Goal: Check status: Check status

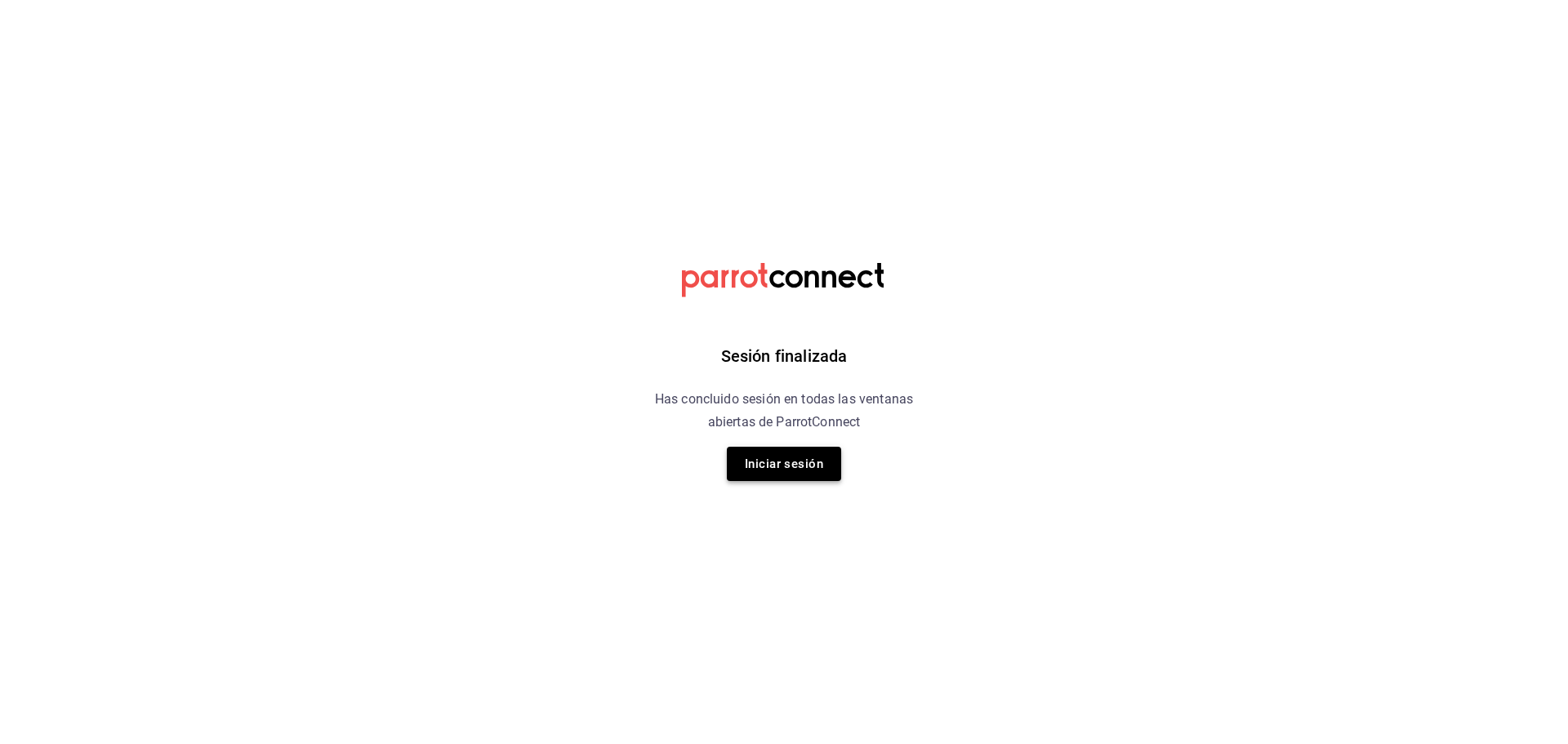
click at [787, 464] on button "Iniciar sesión" at bounding box center [783, 464] width 114 height 34
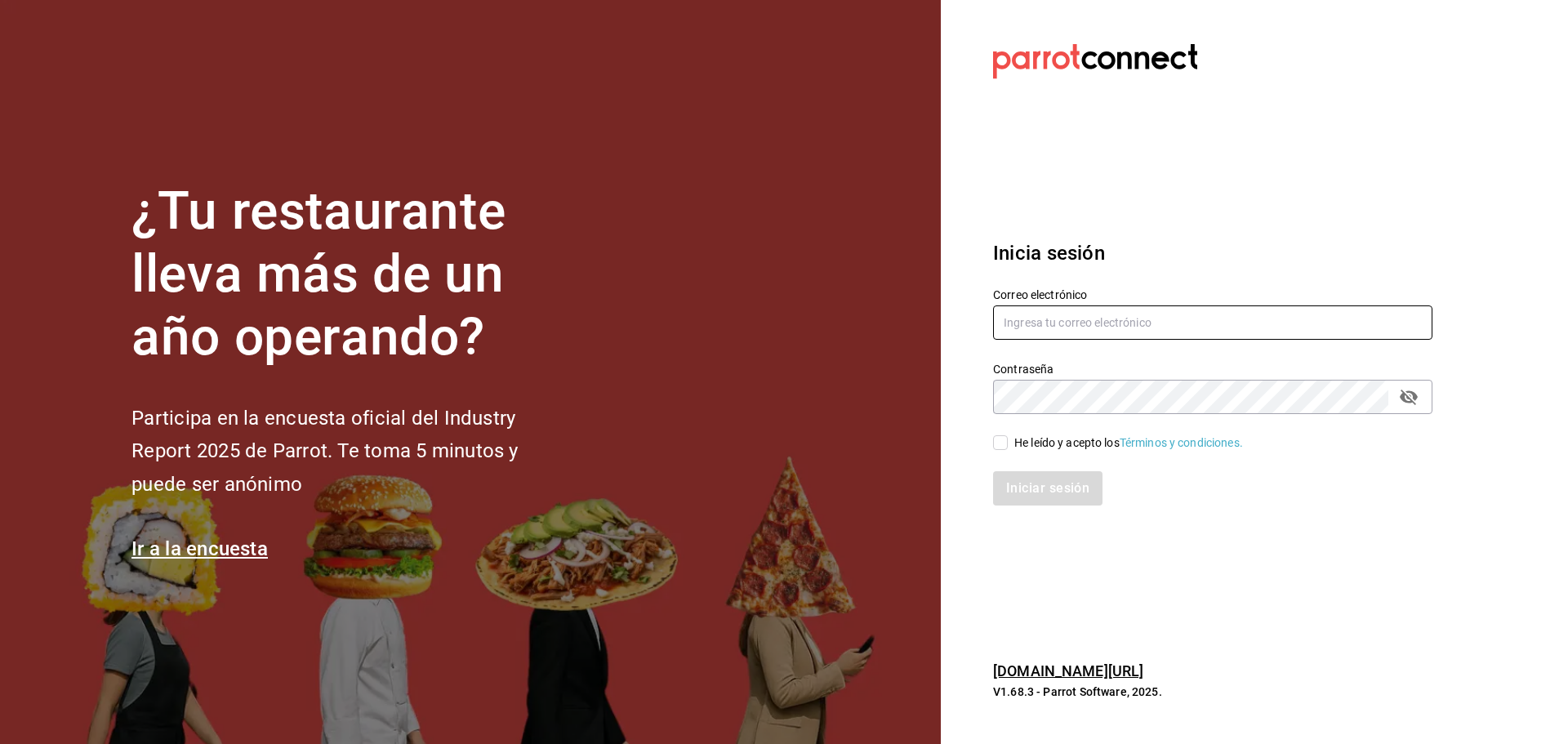
type input "fiore@cam.com"
click at [999, 436] on input "He leído y acepto los Términos y condiciones." at bounding box center [1000, 442] width 15 height 15
checkbox input "true"
click at [1030, 480] on button "Iniciar sesión" at bounding box center [1049, 488] width 111 height 34
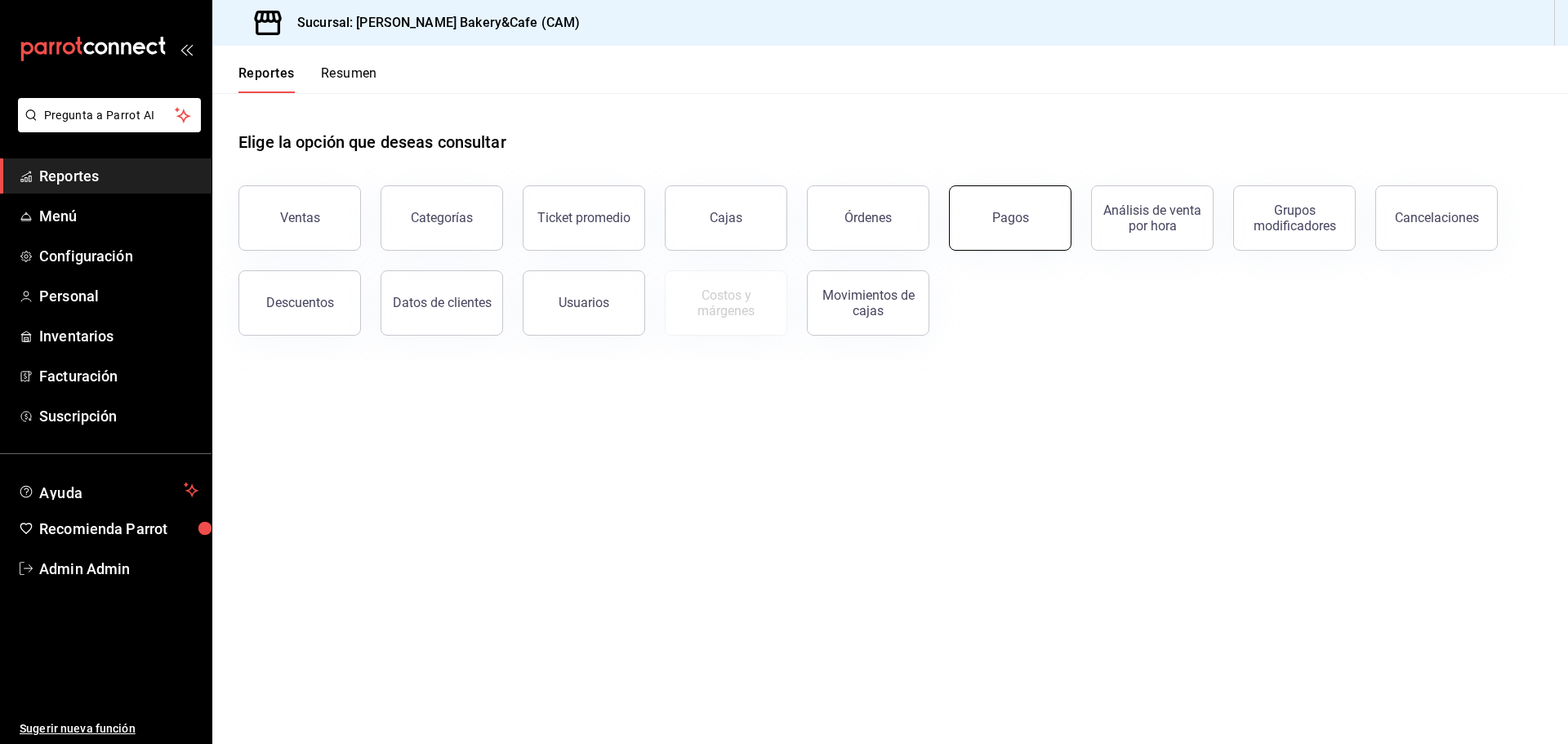
click at [998, 211] on div "Pagos" at bounding box center [1011, 218] width 37 height 16
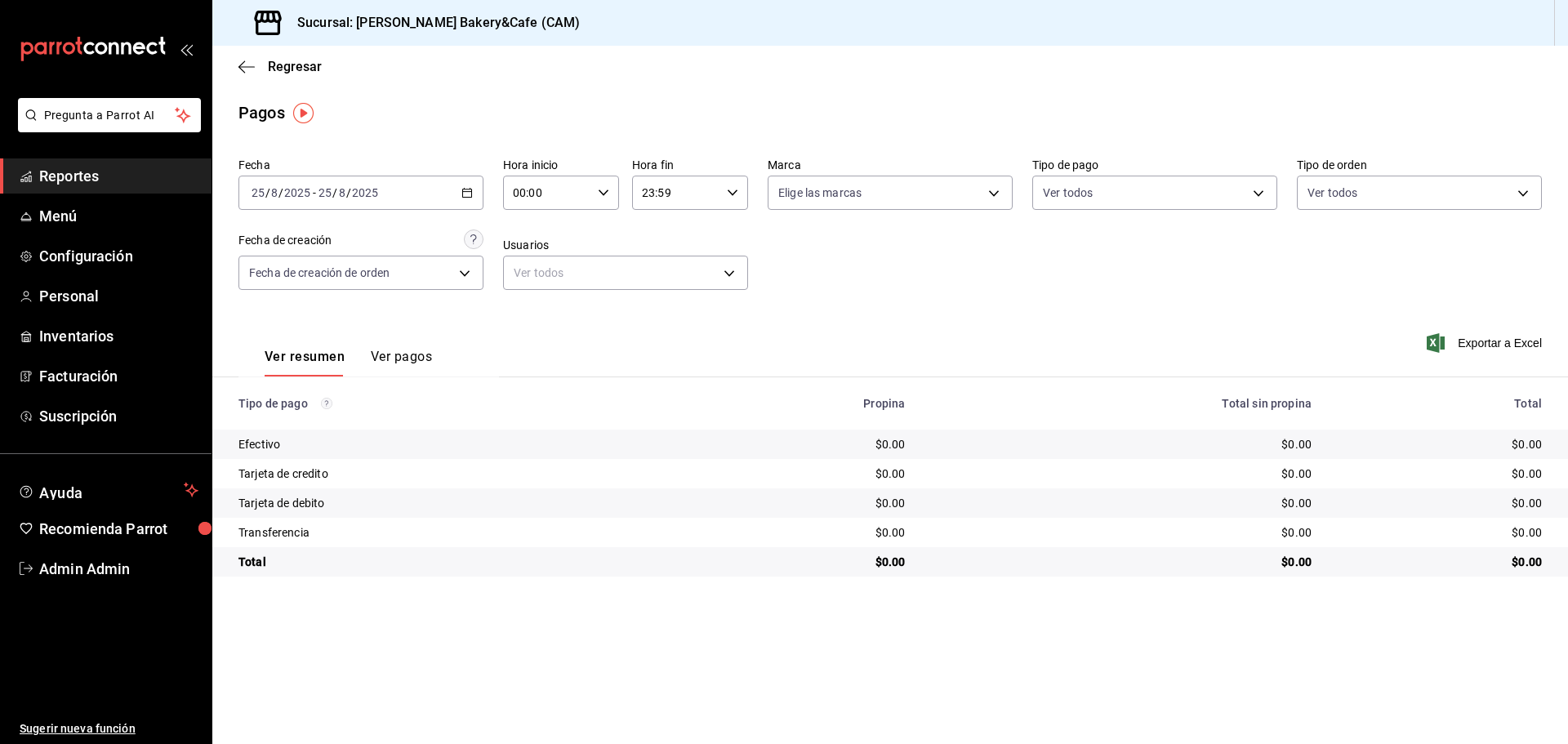
click at [467, 197] on \(Stroke\) "button" at bounding box center [467, 193] width 10 height 9
click at [341, 428] on span "Rango de fechas" at bounding box center [316, 427] width 127 height 18
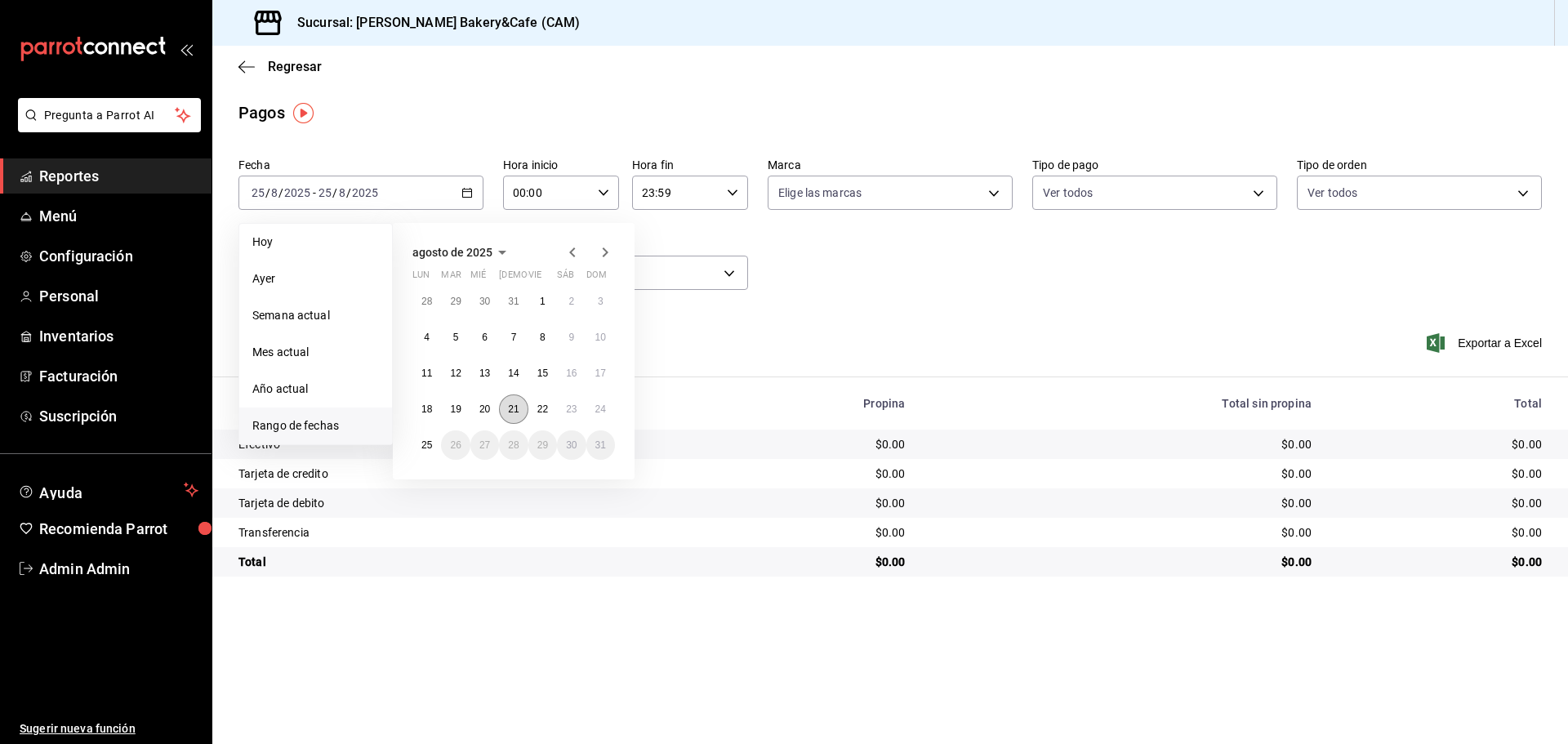
click at [508, 407] on abbr "21" at bounding box center [513, 409] width 11 height 12
click at [599, 398] on button "24" at bounding box center [600, 409] width 28 height 29
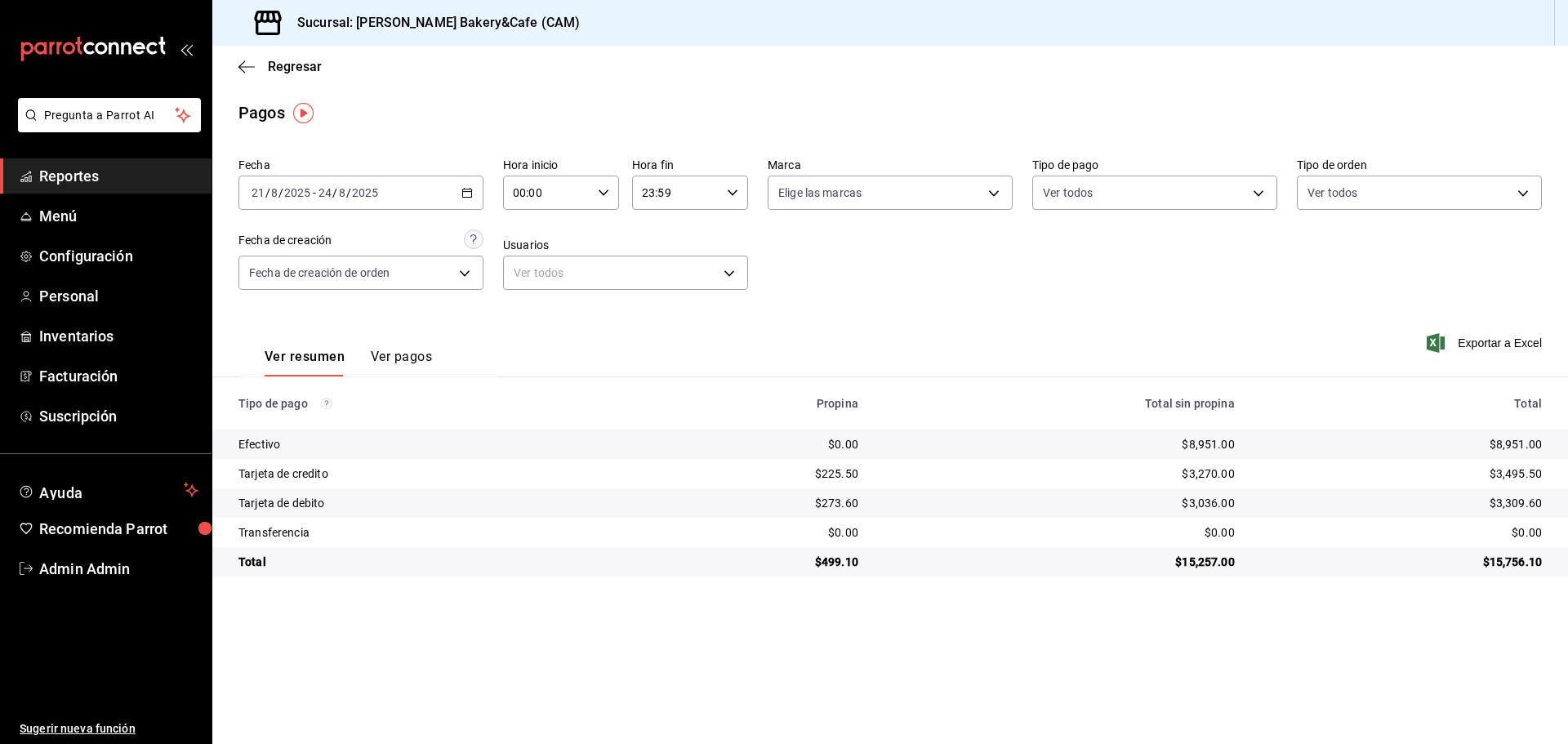
click at [467, 191] on icon "button" at bounding box center [467, 193] width 12 height 12
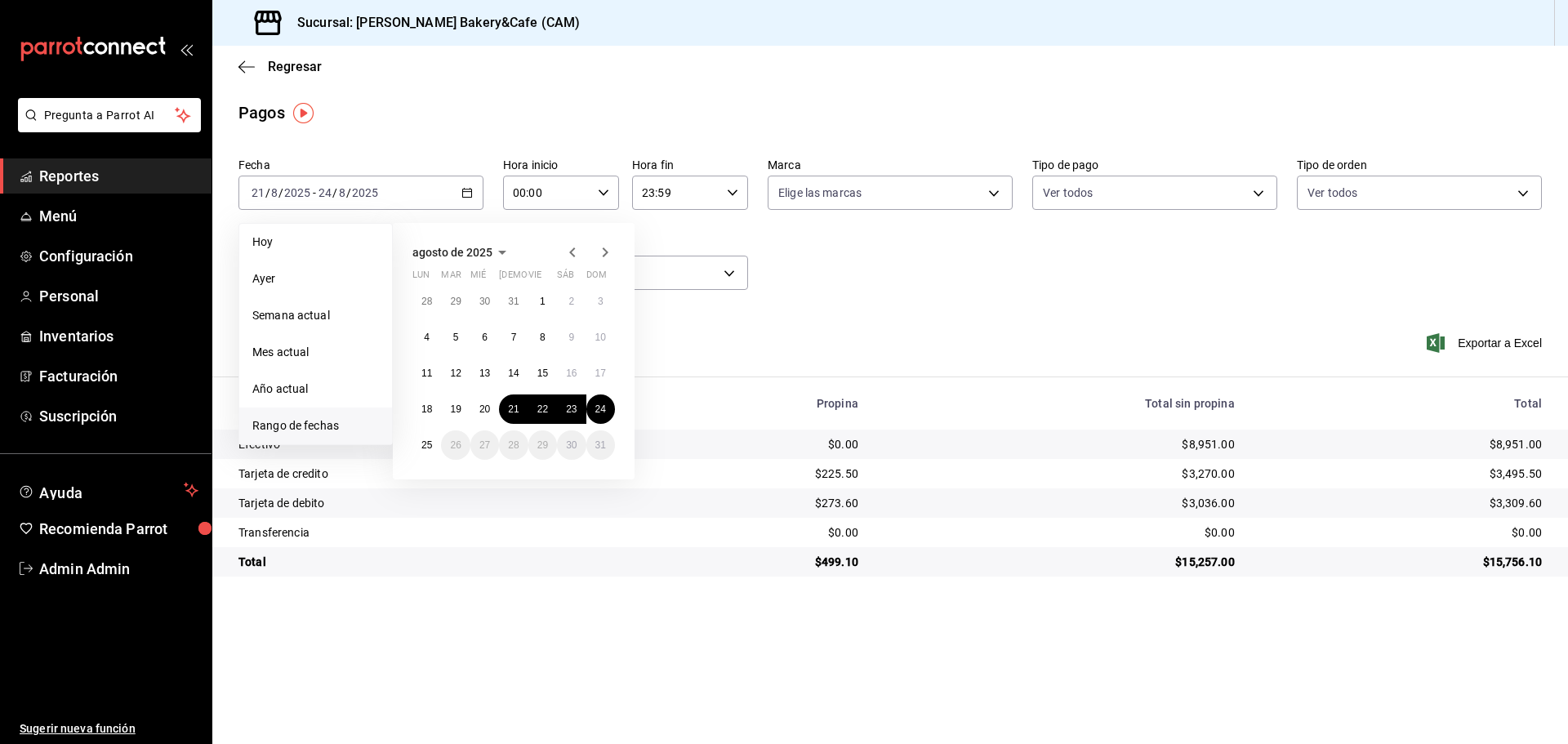
click at [273, 428] on span "Rango de fechas" at bounding box center [316, 427] width 127 height 18
click at [357, 419] on span "Rango de fechas" at bounding box center [316, 427] width 127 height 18
click at [521, 397] on button "21" at bounding box center [512, 409] width 28 height 29
click at [534, 411] on button "22" at bounding box center [542, 409] width 28 height 29
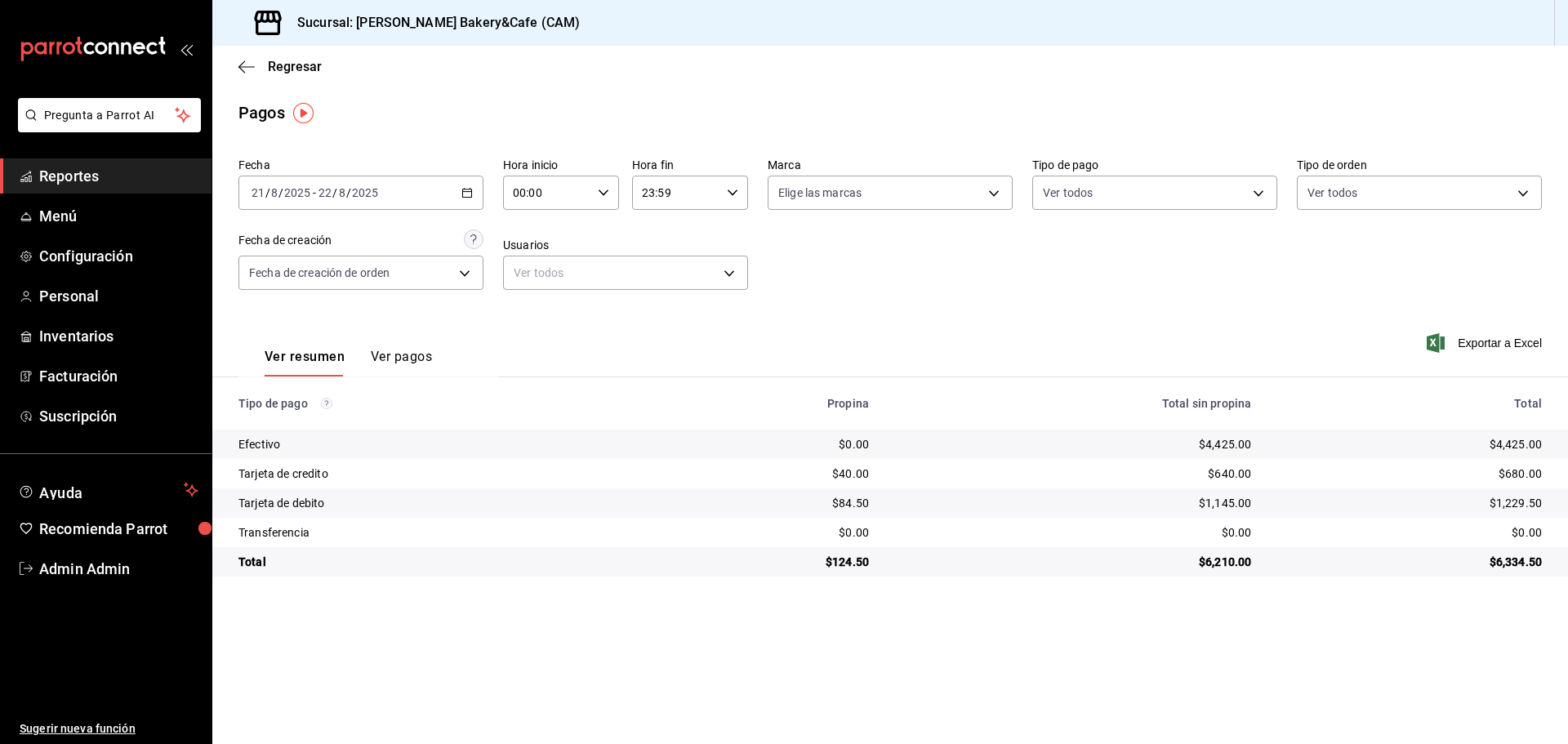
click at [468, 193] on icon "button" at bounding box center [467, 193] width 12 height 12
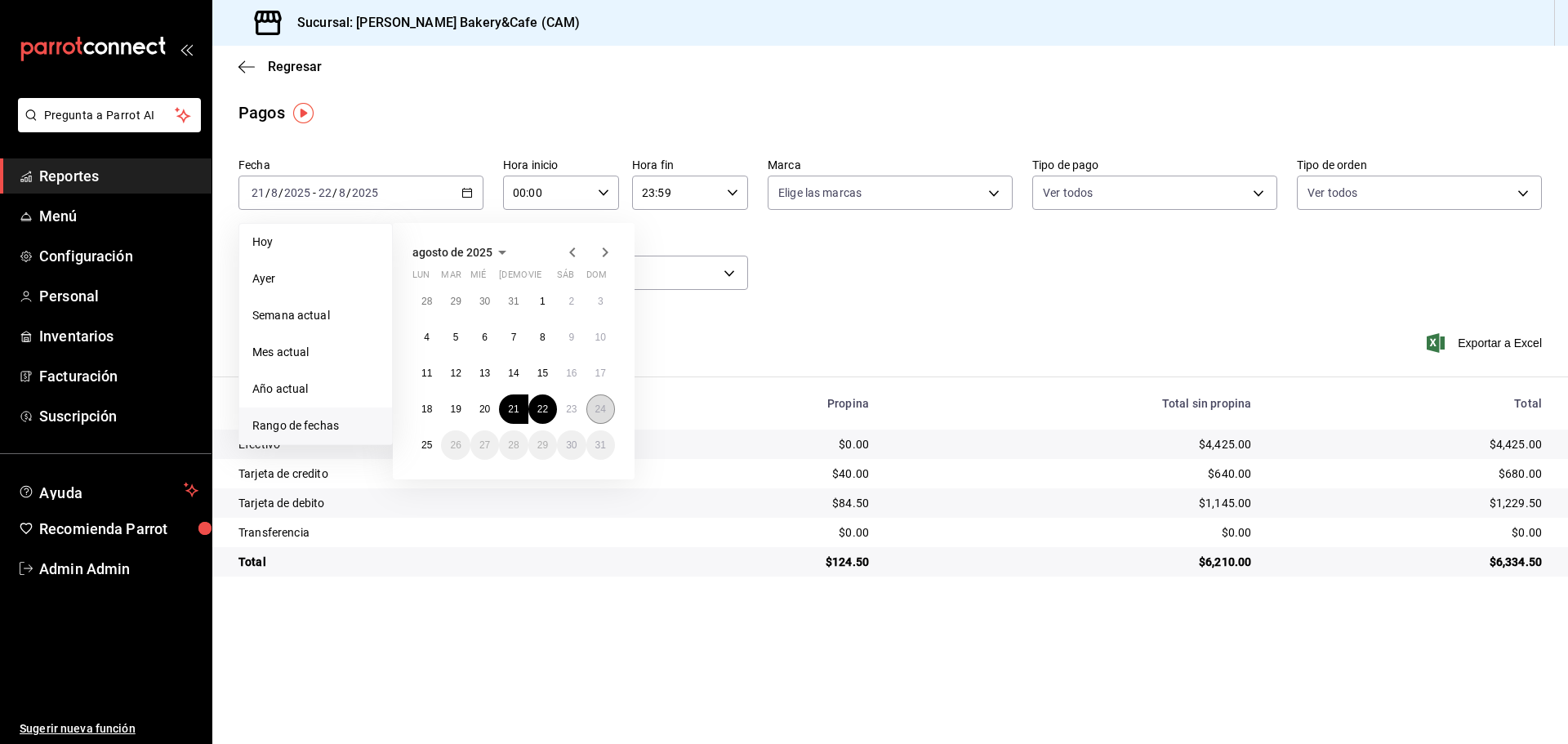
click at [597, 399] on button "24" at bounding box center [600, 409] width 28 height 29
click at [656, 411] on div "[DATE] lun mar mié jue vie sáb dom 28 29 30 31 1 2 3 4 5 6 7 8 9 10 11 12 13 14…" at bounding box center [536, 345] width 286 height 270
click at [514, 412] on abbr "21" at bounding box center [513, 409] width 11 height 12
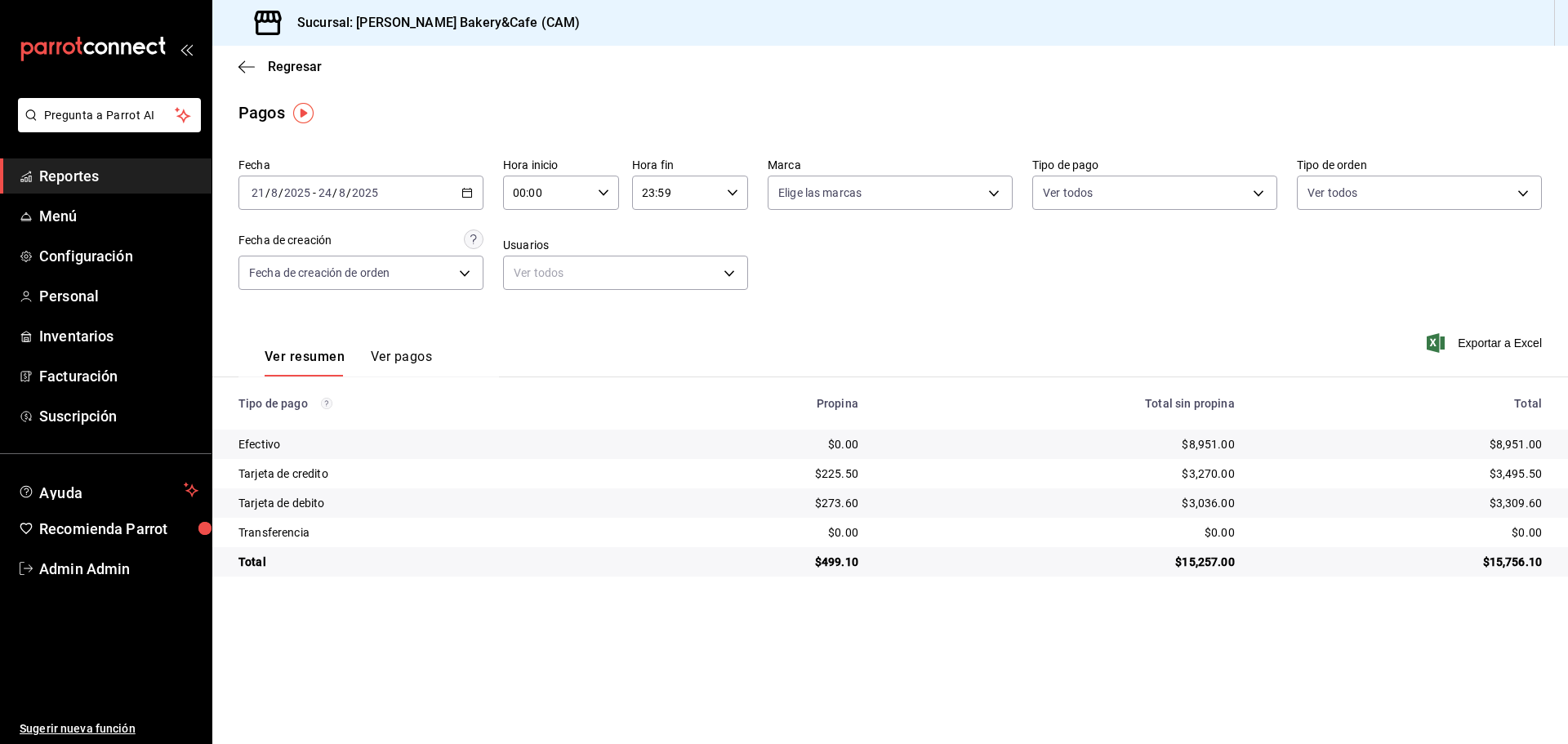
click at [473, 194] on div "[DATE] [DATE] - [DATE] [DATE]" at bounding box center [361, 192] width 245 height 34
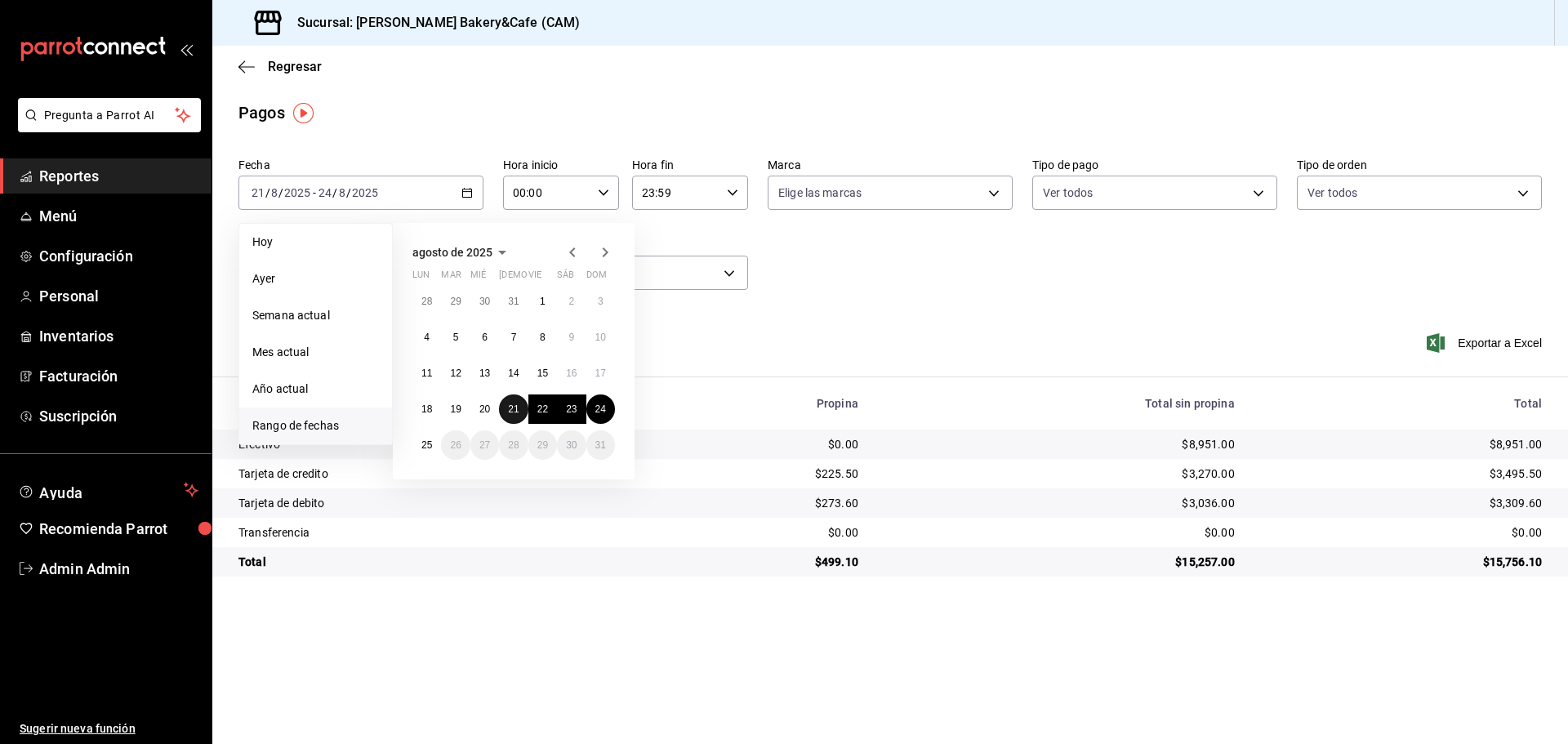
click at [508, 406] on abbr "21" at bounding box center [513, 409] width 11 height 12
click at [602, 406] on abbr "24" at bounding box center [600, 409] width 11 height 12
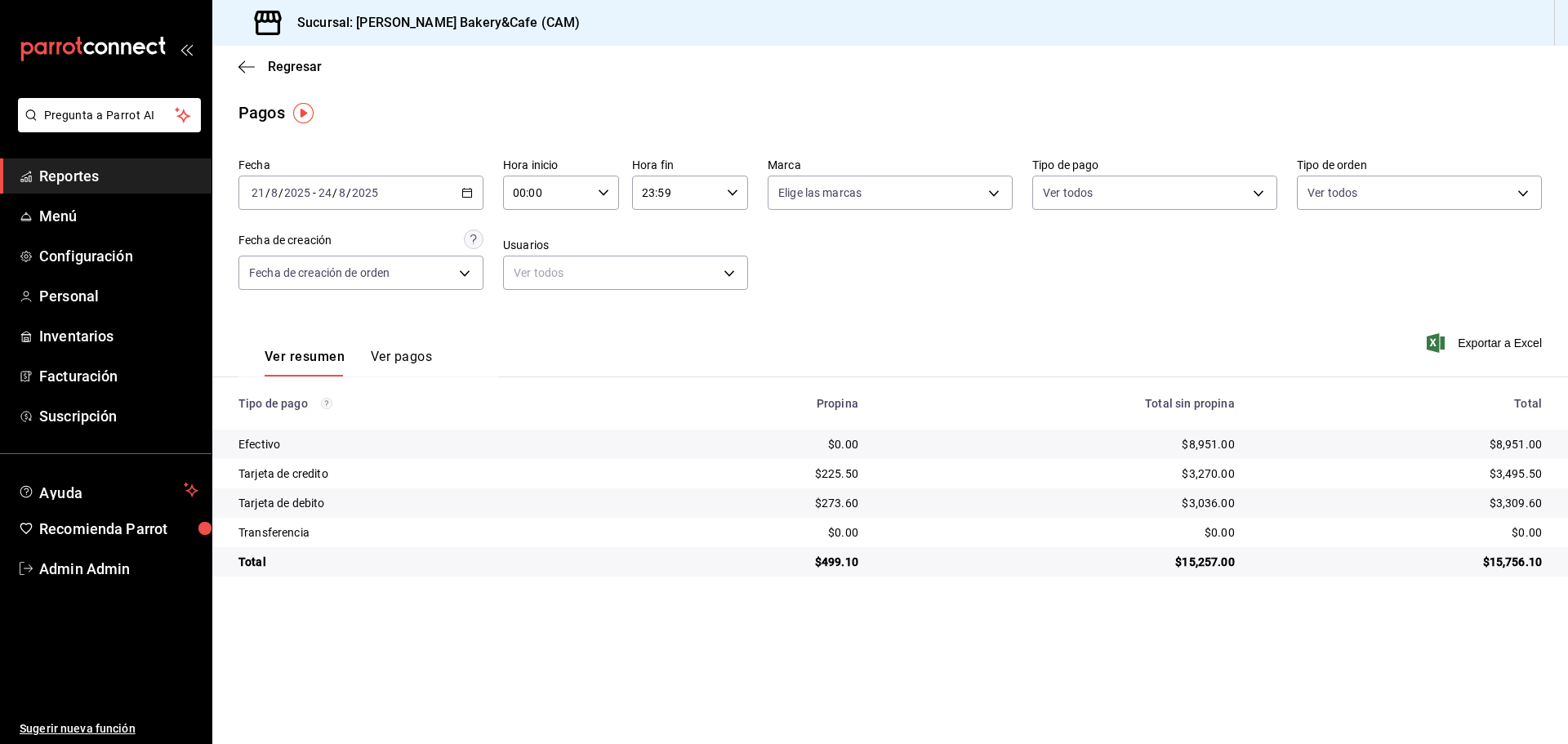
click at [464, 195] on icon "button" at bounding box center [467, 193] width 12 height 12
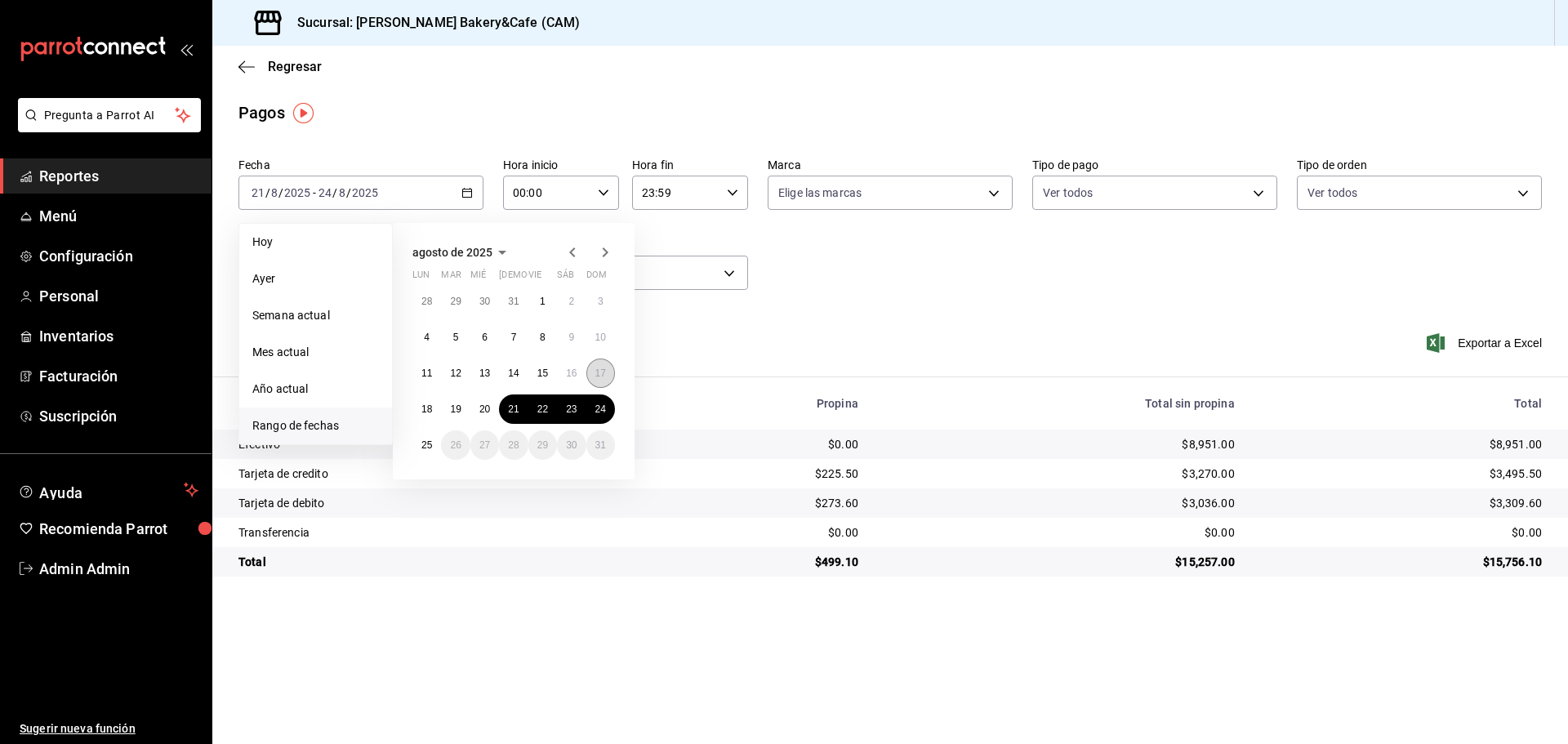
click at [600, 372] on abbr "17" at bounding box center [600, 373] width 11 height 12
click at [602, 405] on abbr "24" at bounding box center [600, 409] width 11 height 12
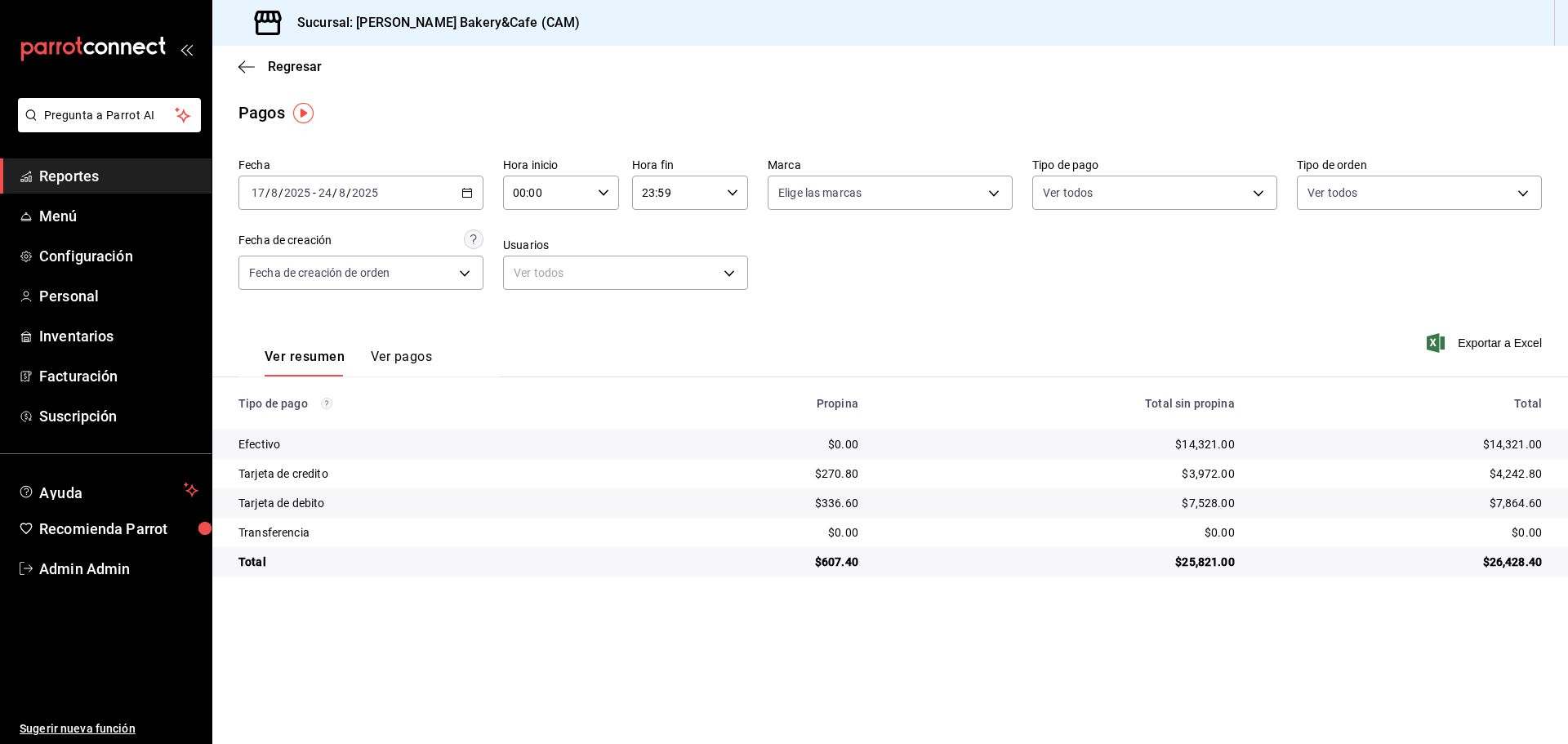
click at [464, 191] on icon "button" at bounding box center [467, 193] width 12 height 12
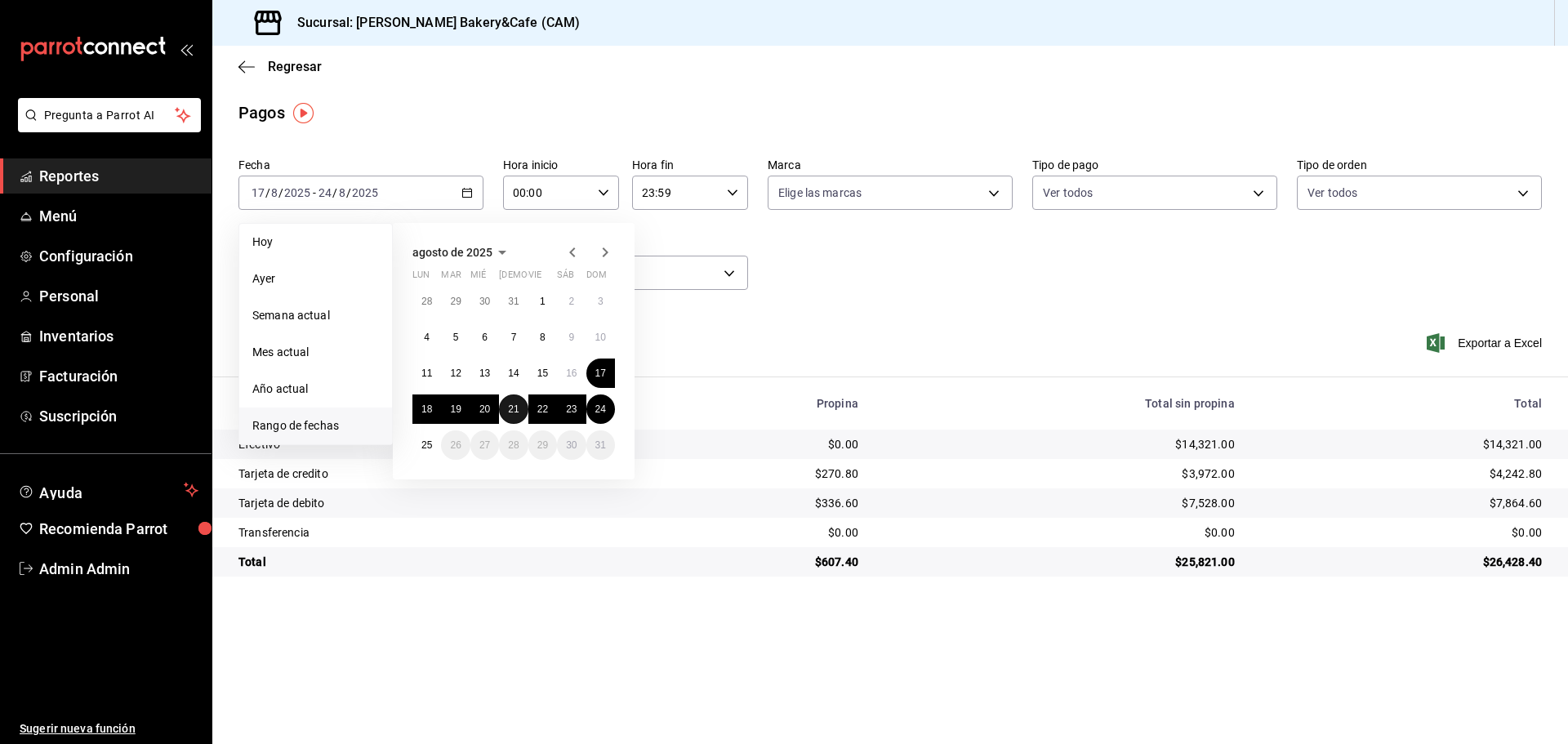
click at [512, 410] on abbr "21" at bounding box center [513, 409] width 11 height 12
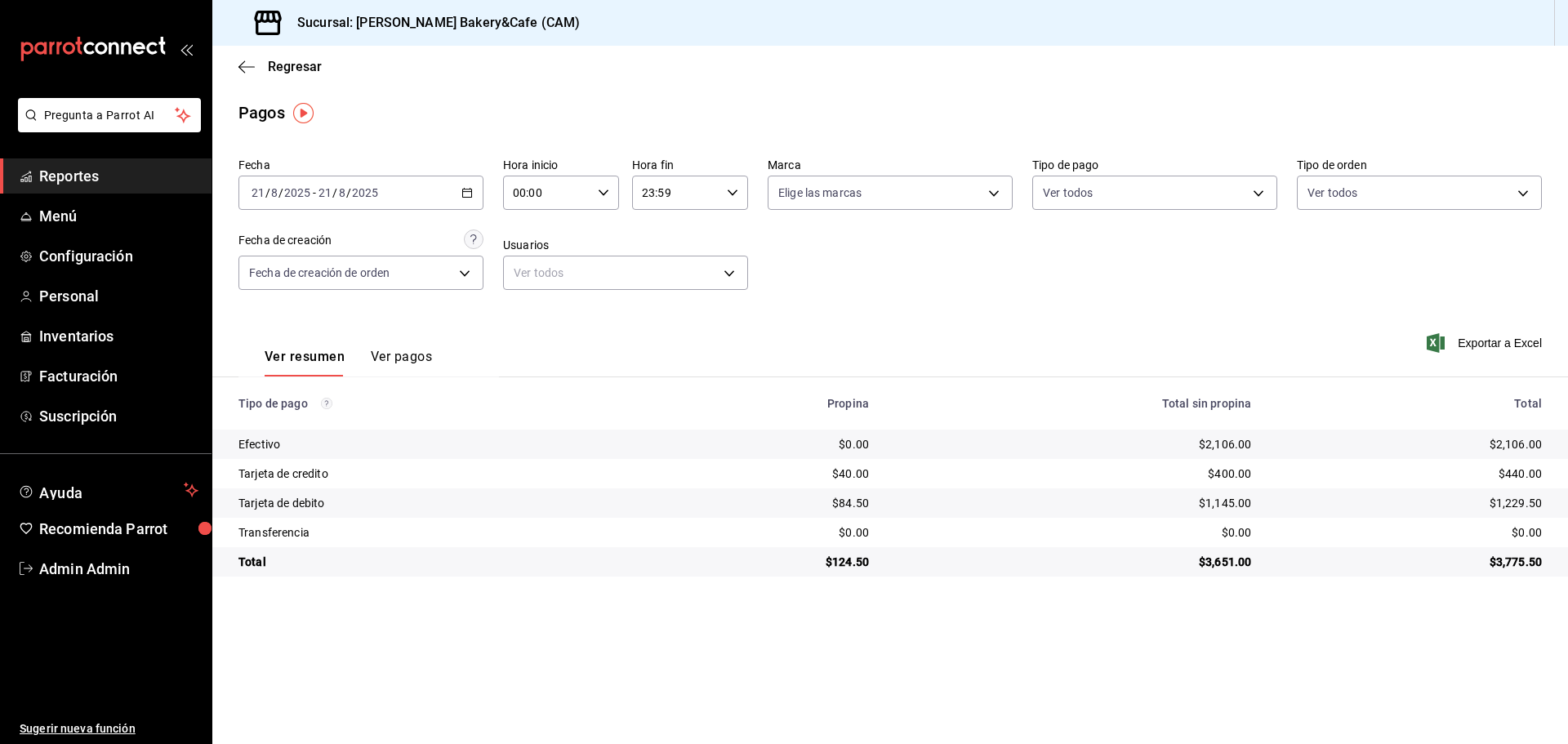
click at [459, 185] on div "[DATE] [DATE] - [DATE] [DATE]" at bounding box center [361, 192] width 245 height 34
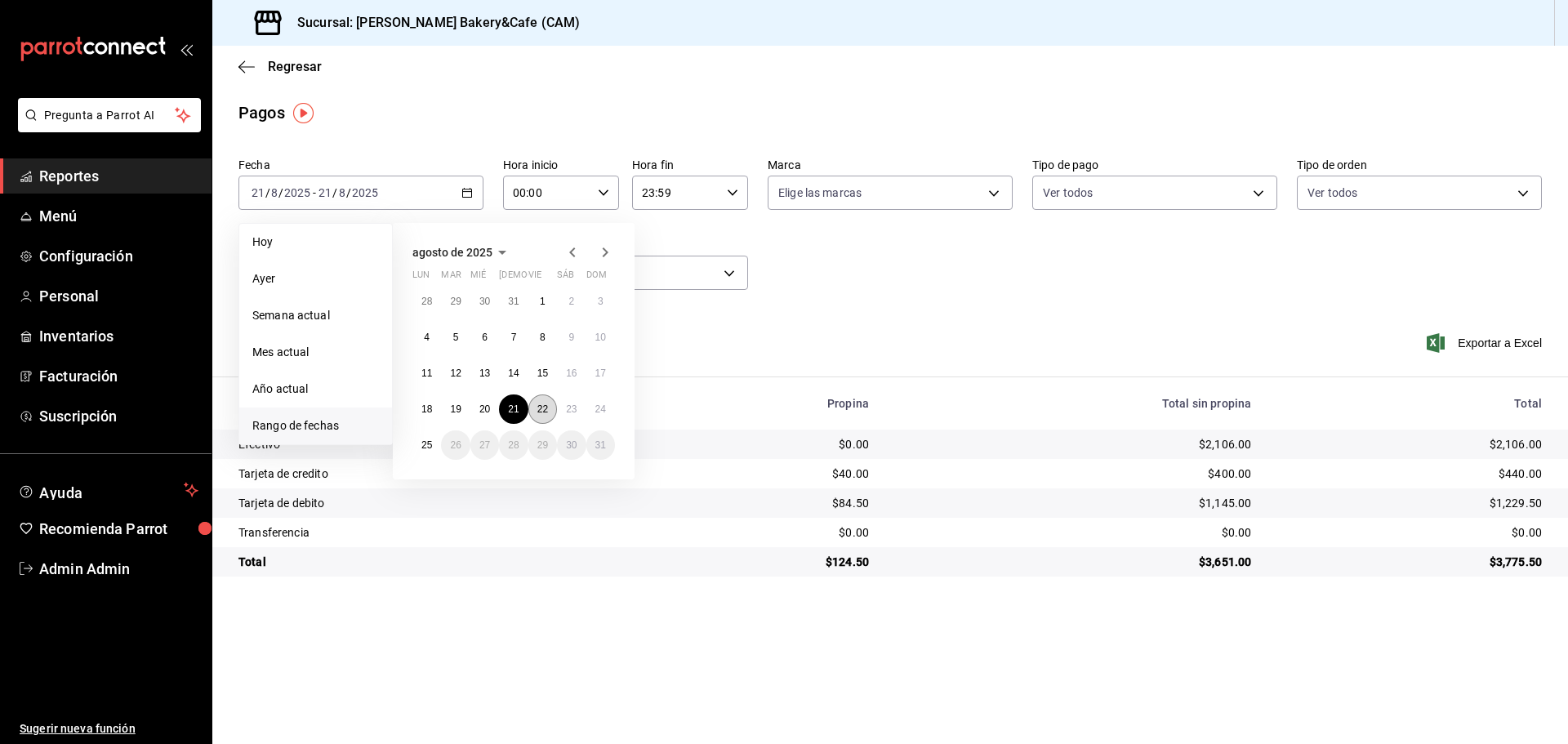
click at [548, 408] on abbr "22" at bounding box center [542, 409] width 11 height 12
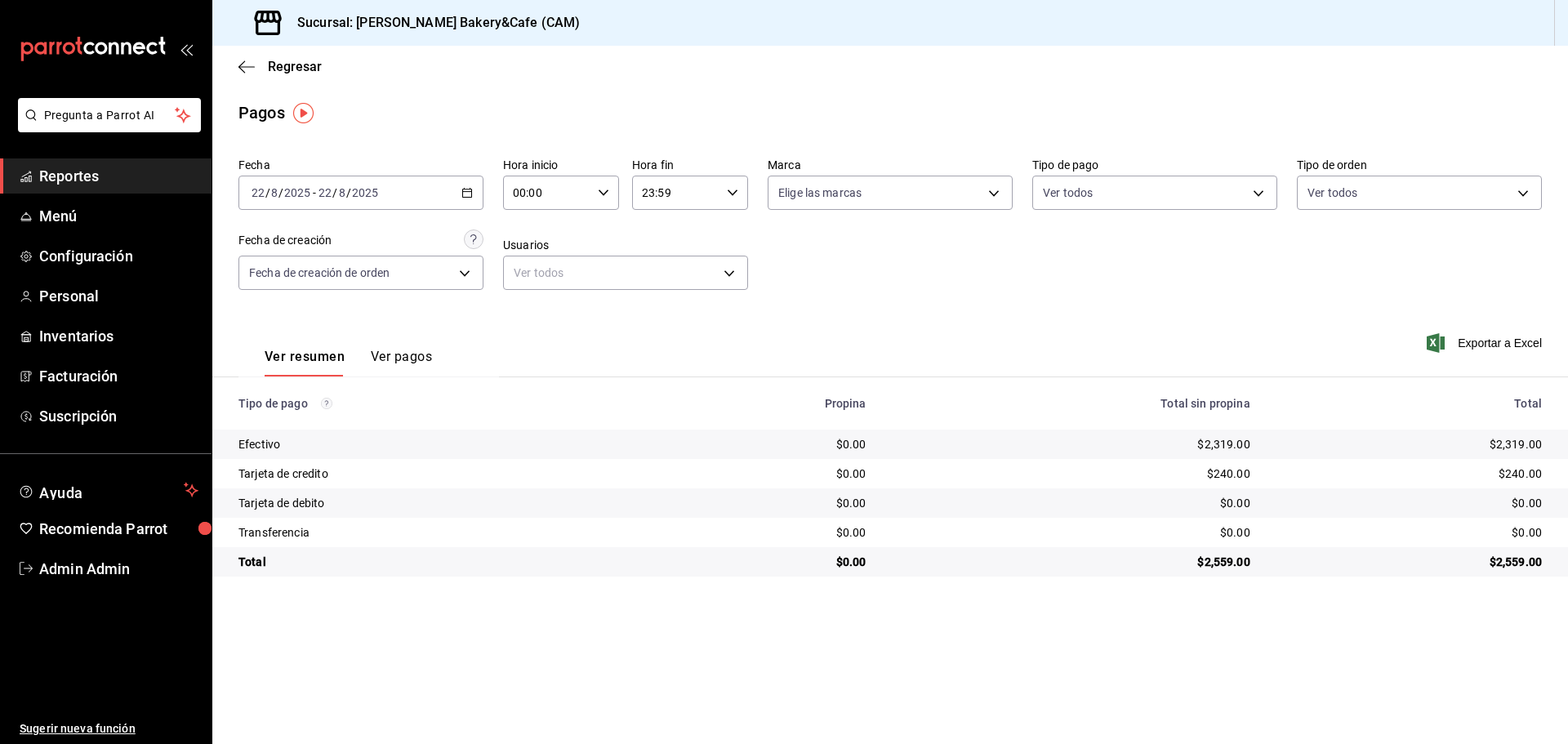
click at [464, 190] on \(Stroke\) "button" at bounding box center [467, 193] width 10 height 9
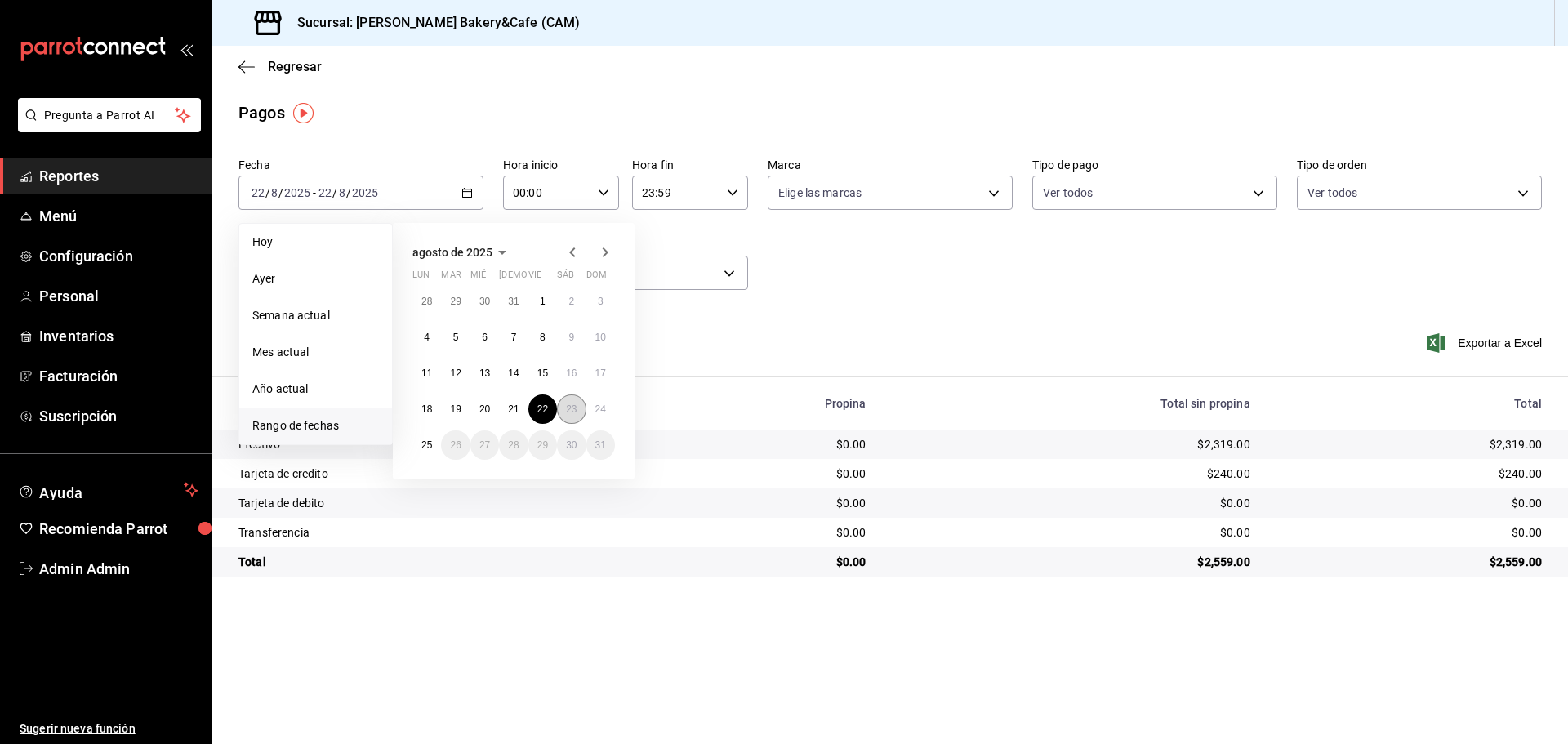
click at [570, 407] on abbr "23" at bounding box center [571, 409] width 11 height 12
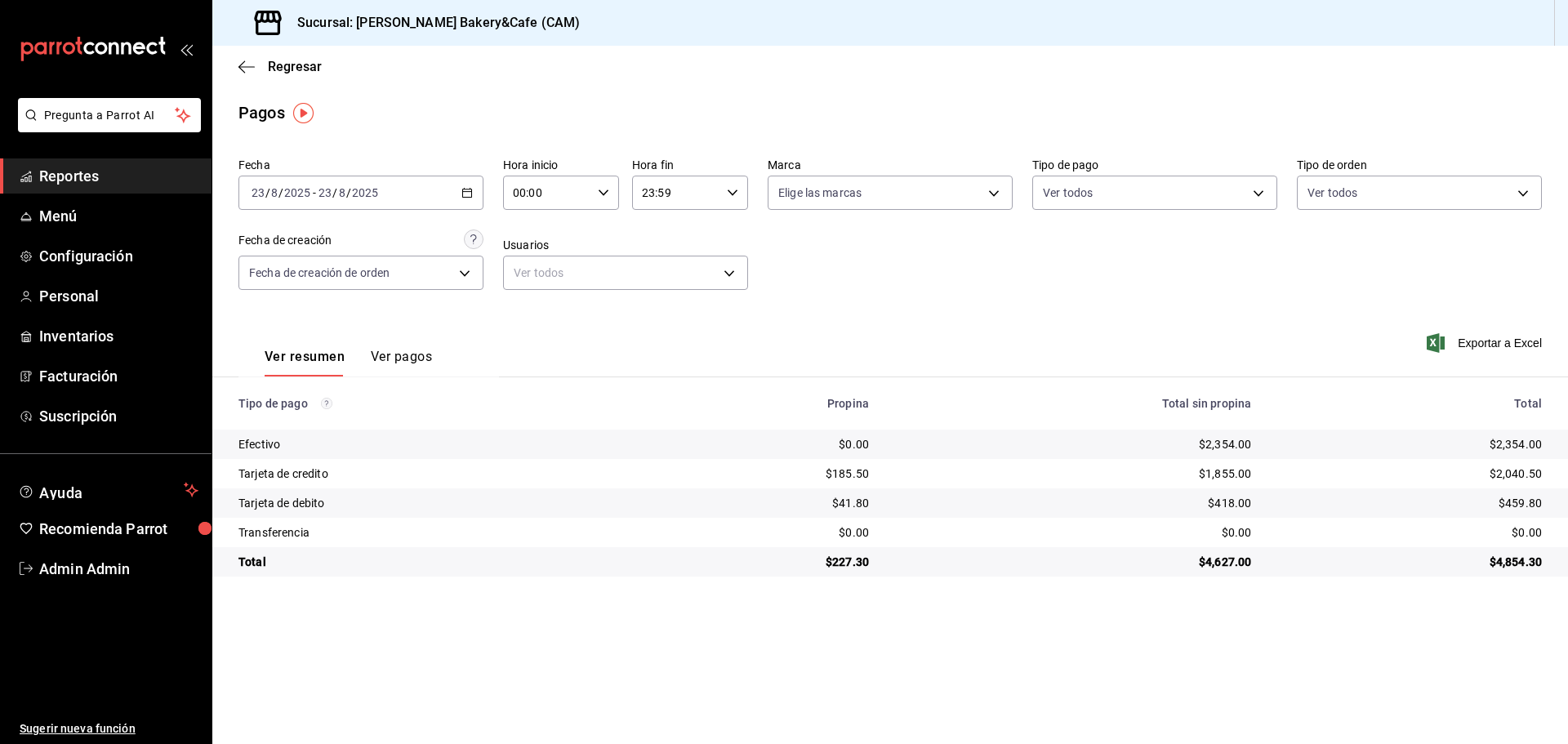
click at [467, 193] on icon "button" at bounding box center [467, 193] width 12 height 12
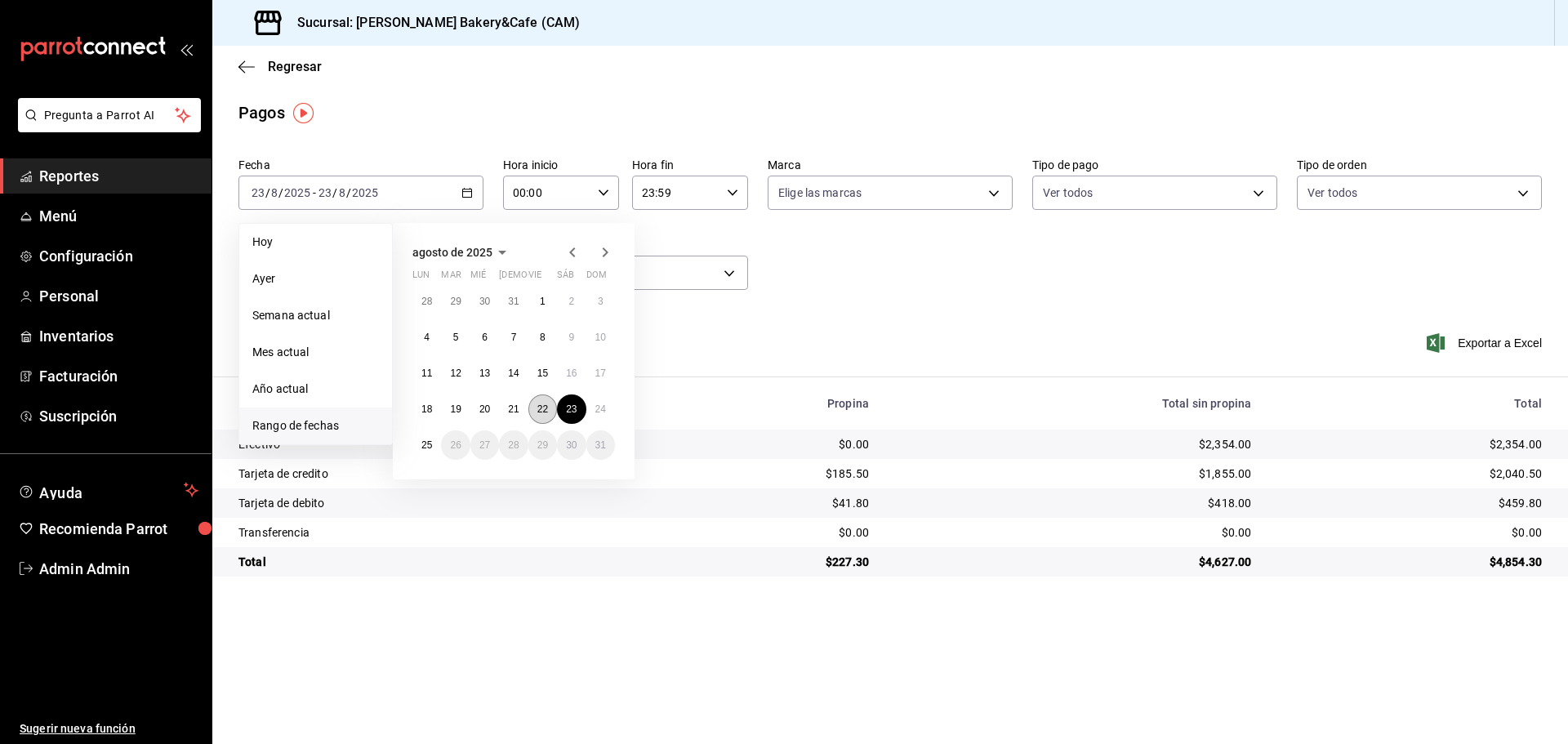
click at [538, 407] on abbr "22" at bounding box center [542, 409] width 11 height 12
click at [530, 405] on button "22" at bounding box center [542, 409] width 28 height 29
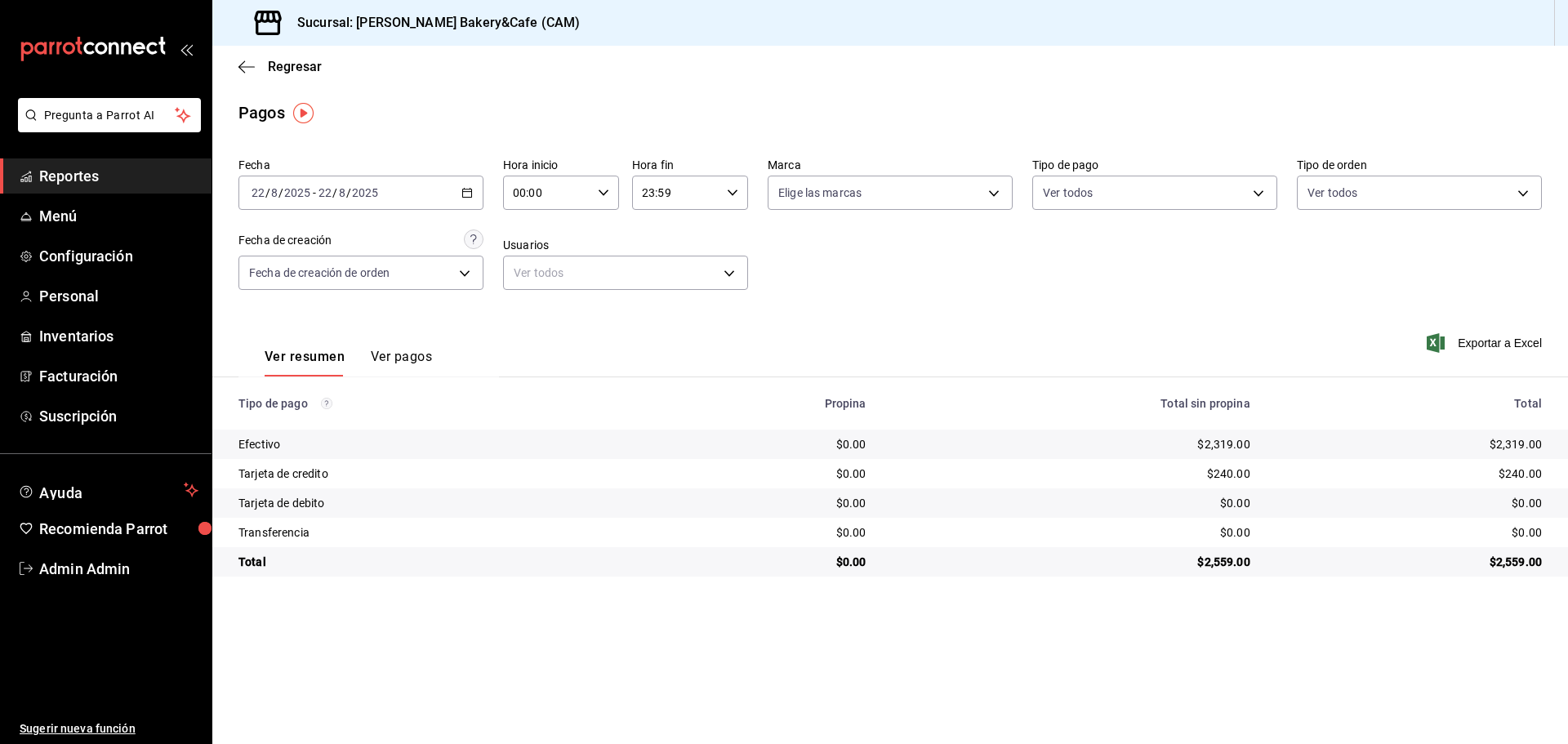
click at [468, 191] on icon "button" at bounding box center [467, 193] width 12 height 12
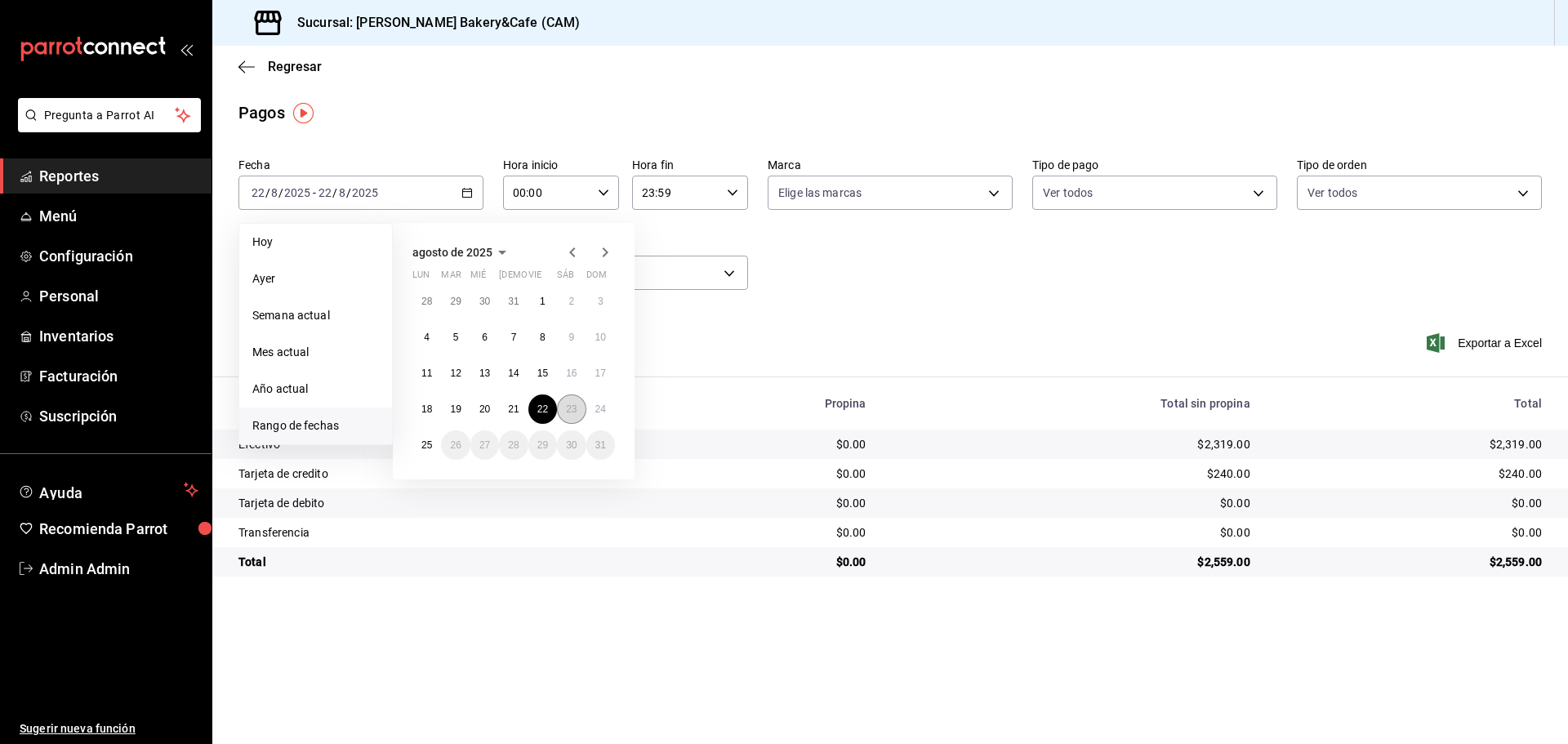
click at [575, 408] on abbr "23" at bounding box center [571, 409] width 11 height 12
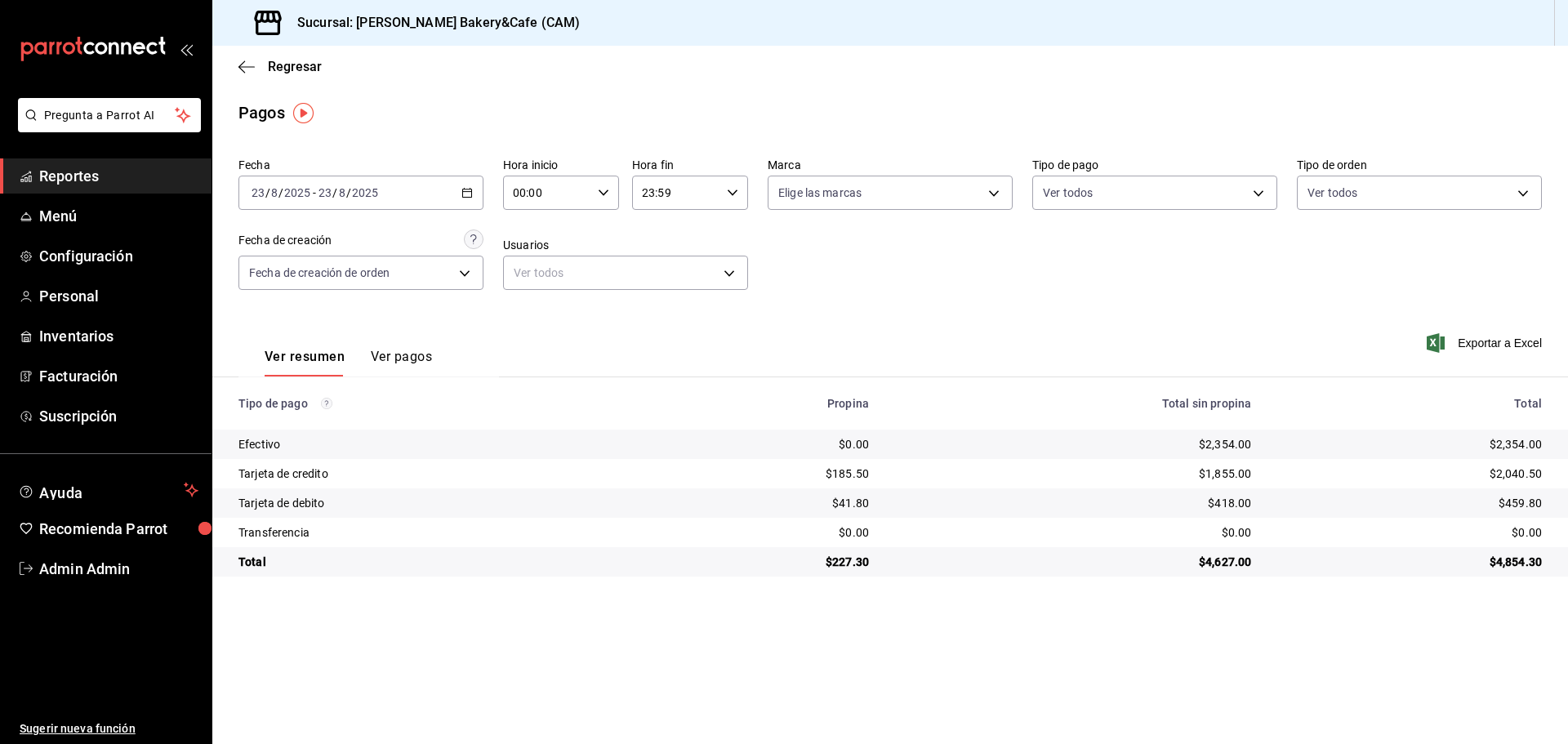
click at [465, 192] on \(Stroke\) "button" at bounding box center [467, 191] width 9 height 1
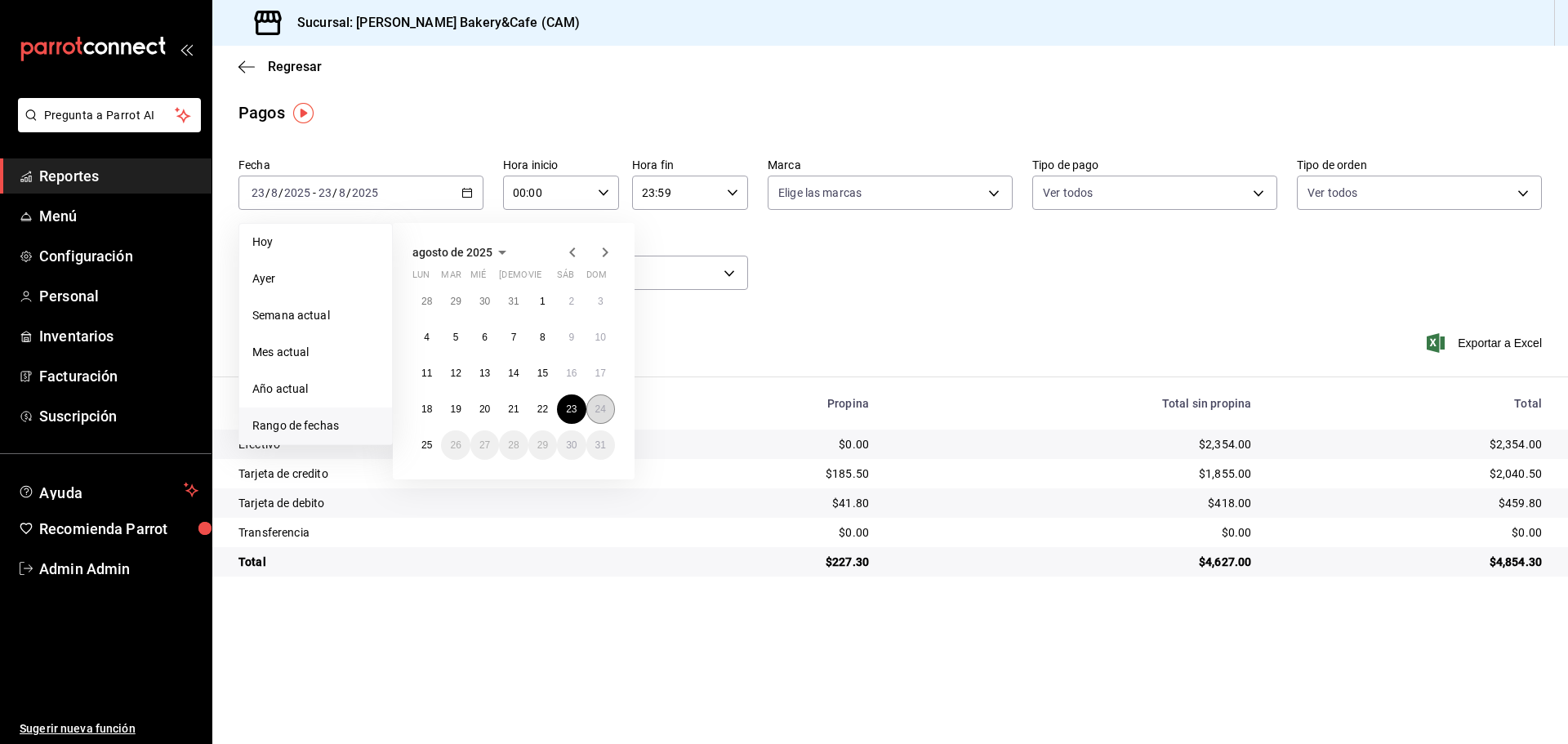
click at [592, 405] on button "24" at bounding box center [600, 409] width 28 height 29
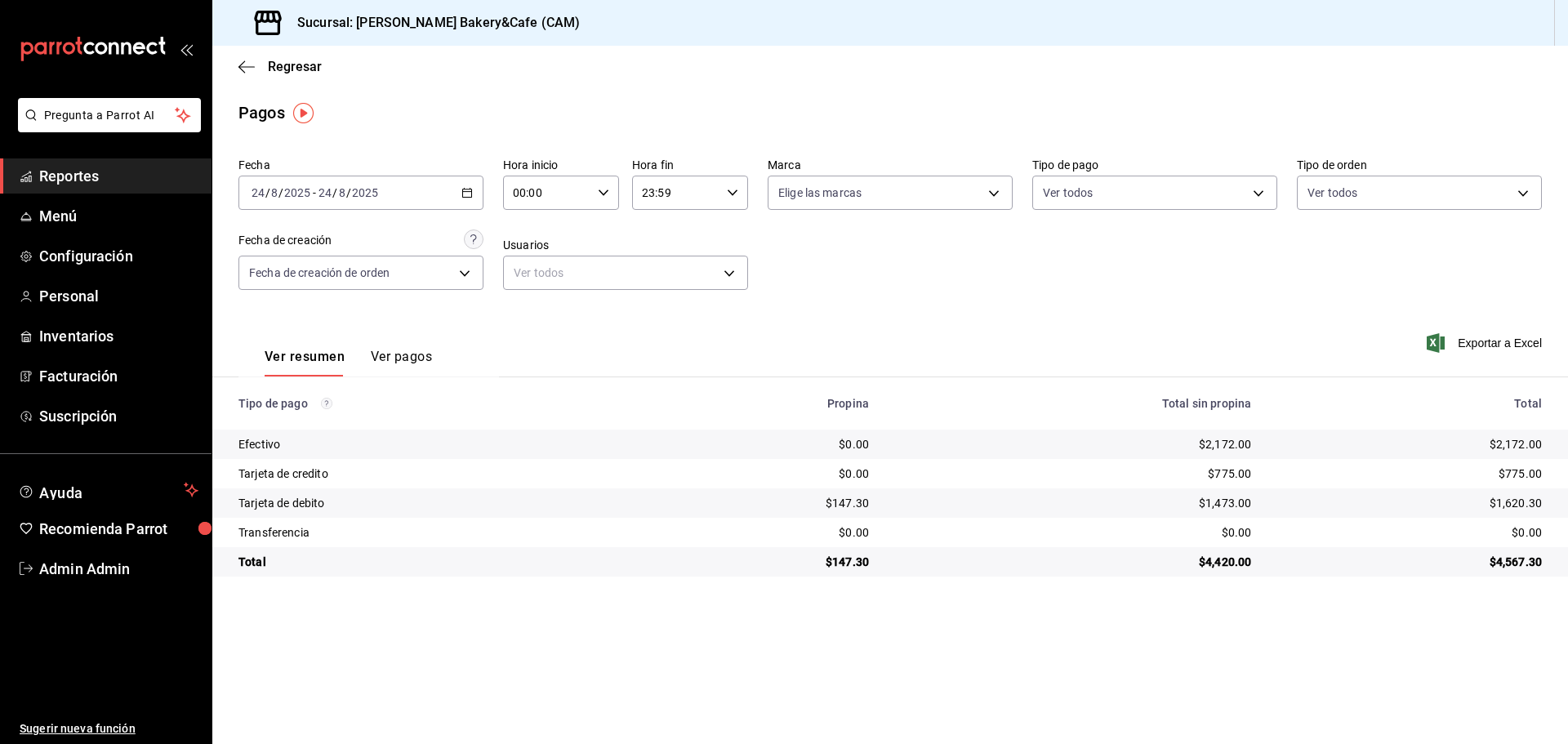
click at [469, 193] on icon "button" at bounding box center [467, 193] width 12 height 12
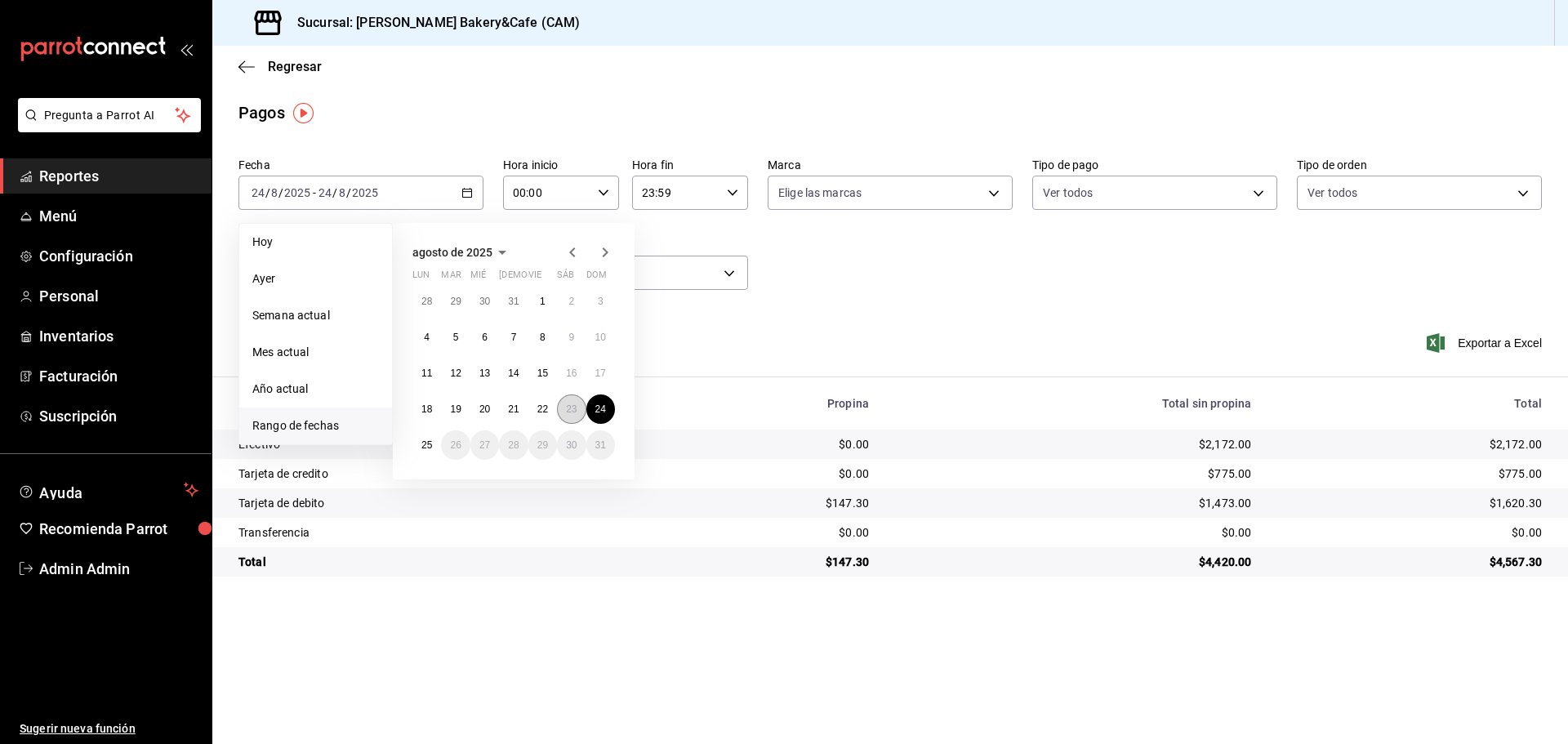
click at [559, 401] on button "23" at bounding box center [571, 409] width 28 height 29
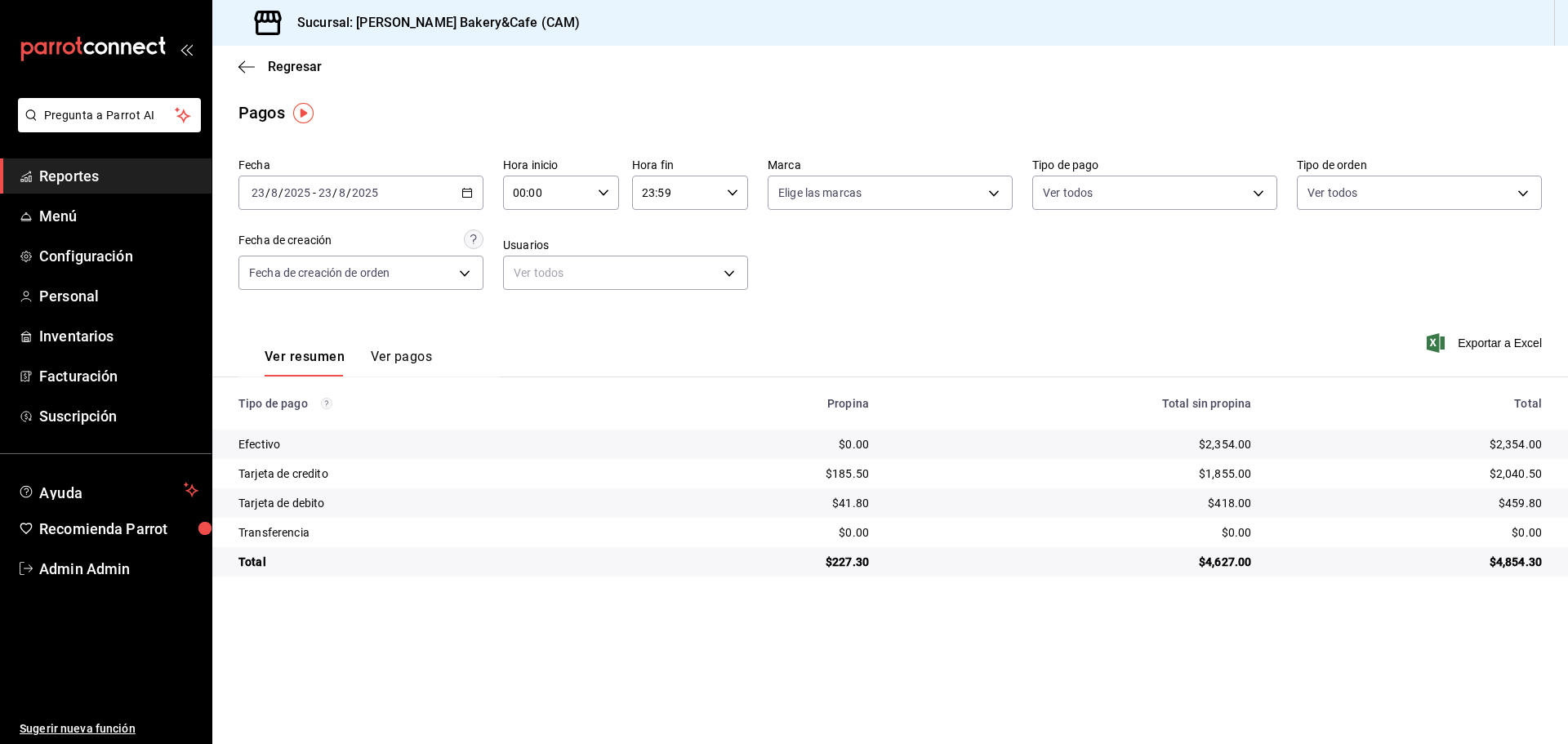
click at [467, 197] on \(Stroke\) "button" at bounding box center [467, 193] width 10 height 9
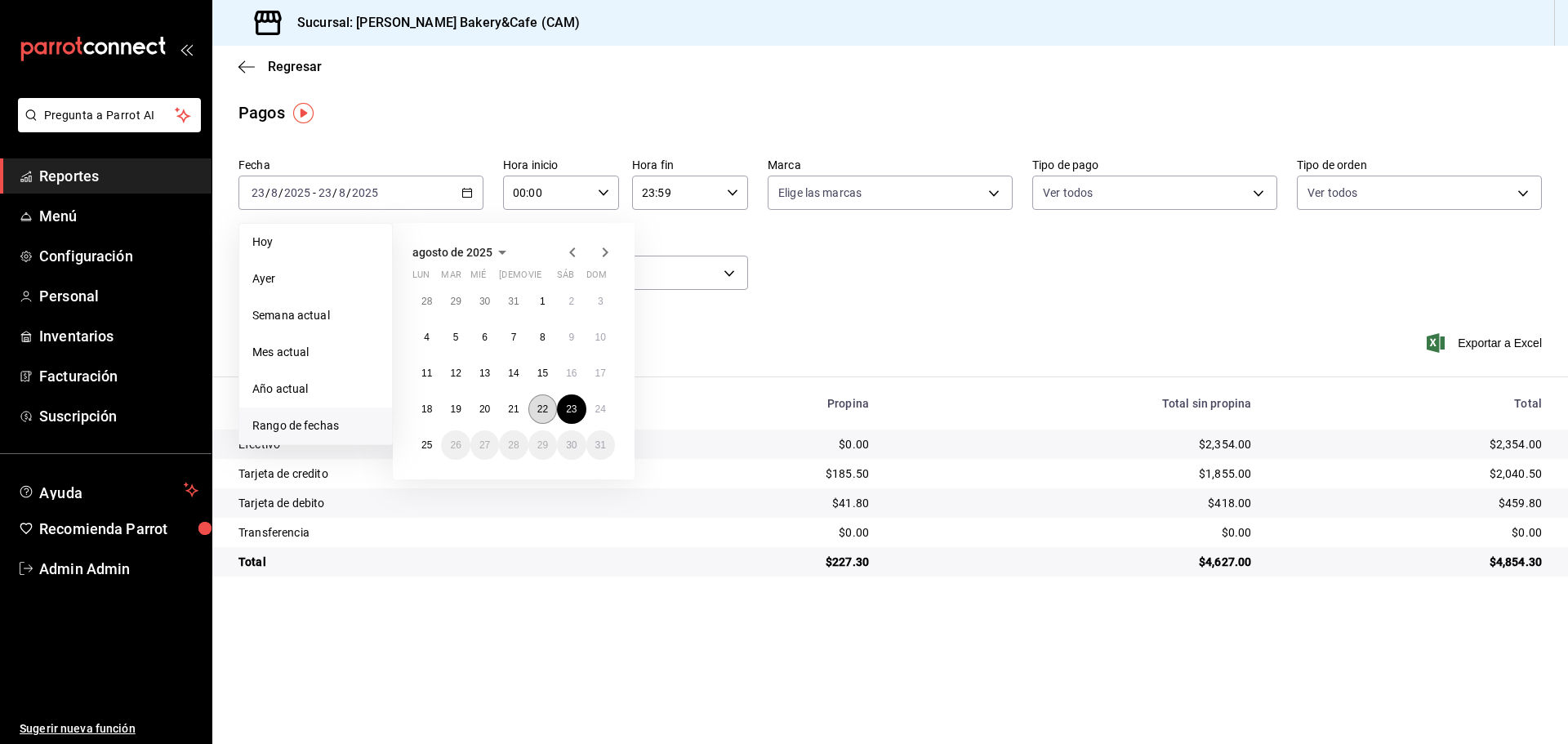
click at [544, 395] on button "22" at bounding box center [542, 409] width 28 height 29
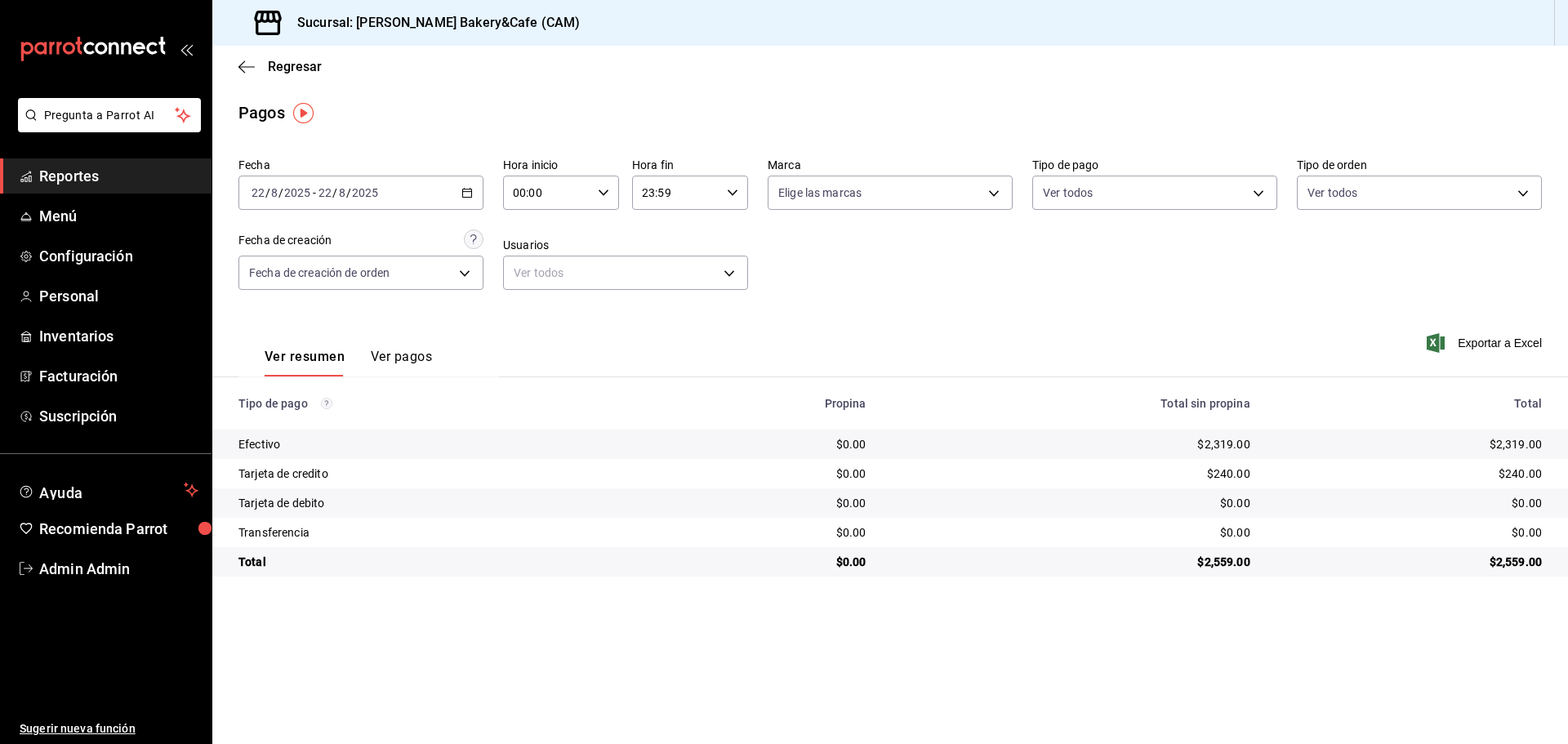
click at [467, 196] on icon "button" at bounding box center [467, 193] width 12 height 12
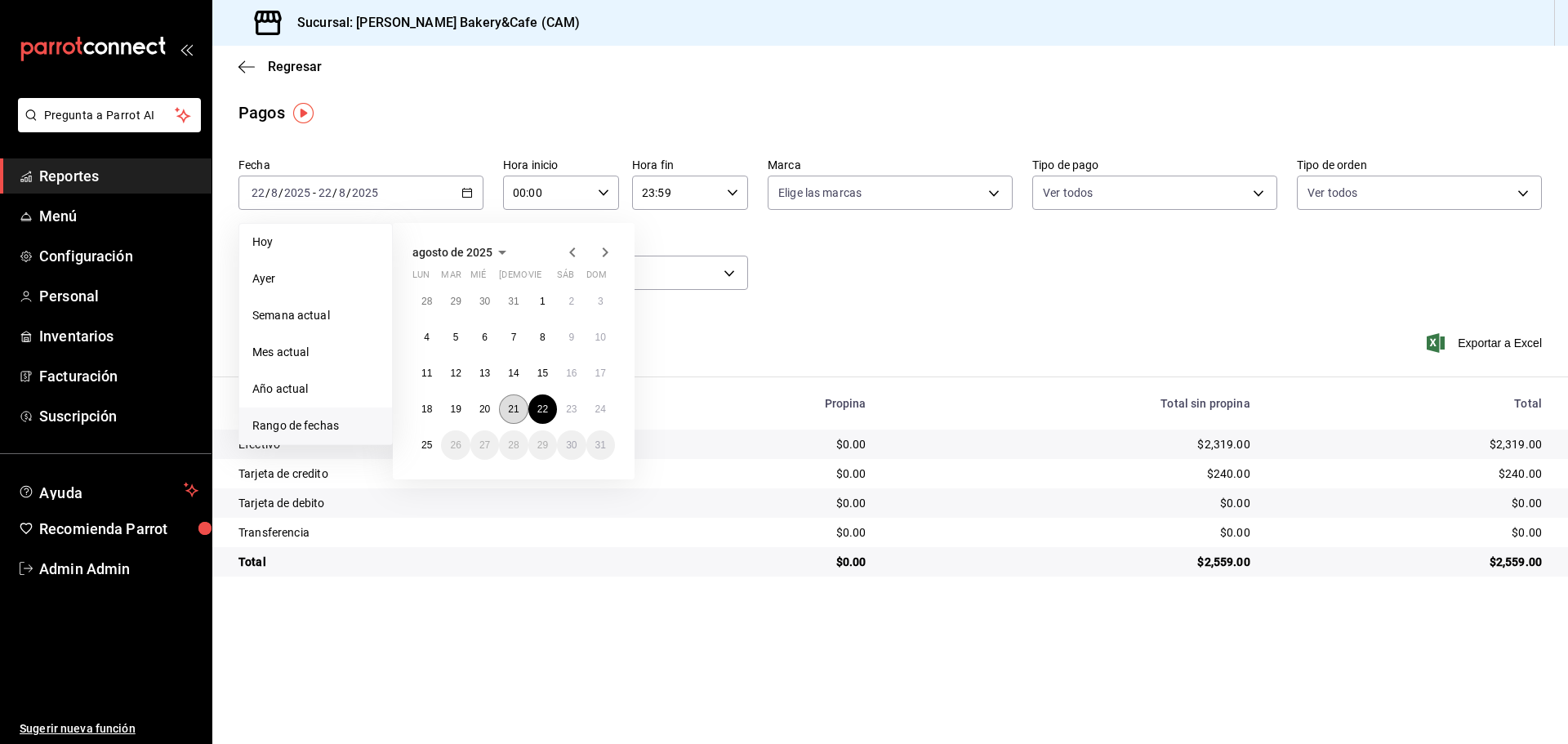
click at [518, 409] on abbr "21" at bounding box center [513, 409] width 11 height 12
click at [517, 410] on abbr "21" at bounding box center [513, 409] width 11 height 12
